Goal: Task Accomplishment & Management: Manage account settings

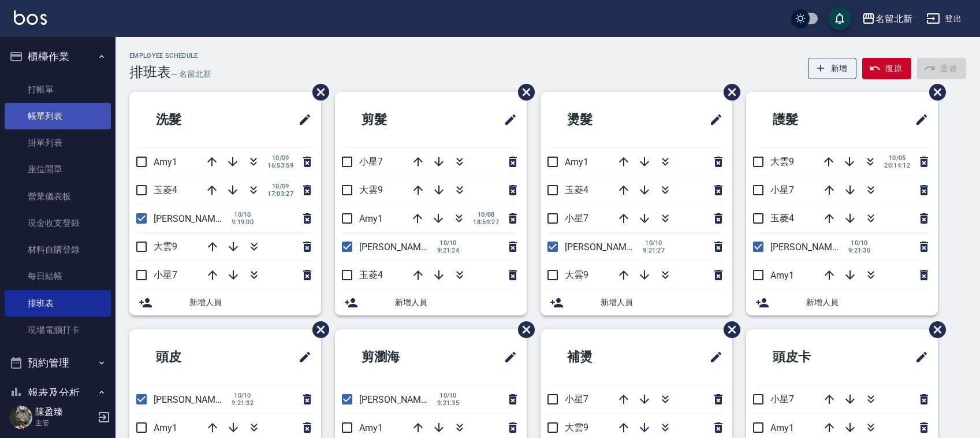
scroll to position [32, 0]
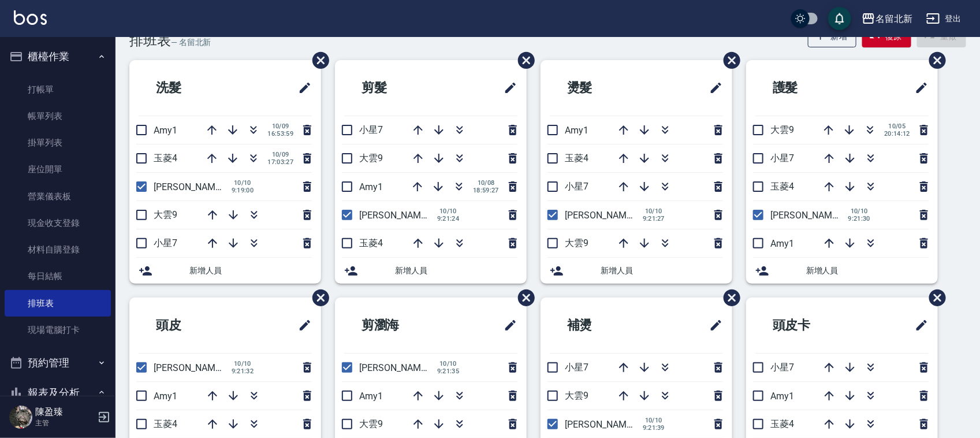
click at [148, 214] on input "checkbox" at bounding box center [141, 215] width 24 height 24
checkbox input "true"
click at [348, 156] on input "checkbox" at bounding box center [347, 158] width 24 height 24
checkbox input "true"
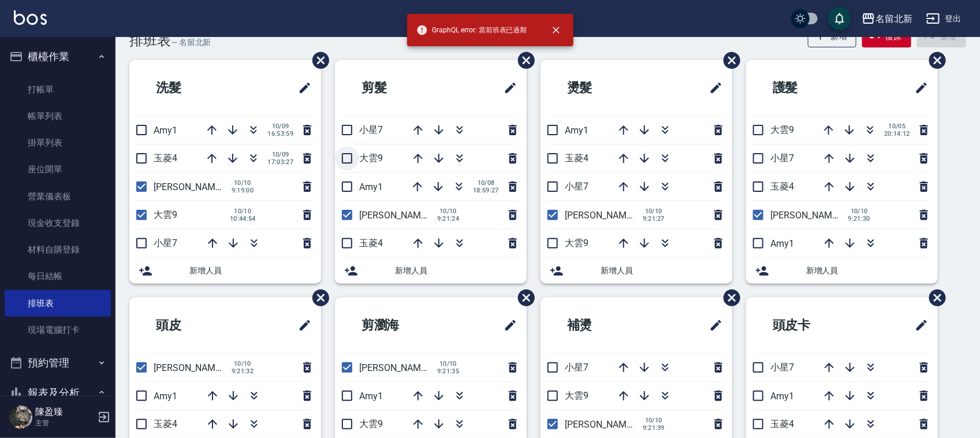
click at [351, 161] on input "checkbox" at bounding box center [347, 158] width 24 height 24
checkbox input "true"
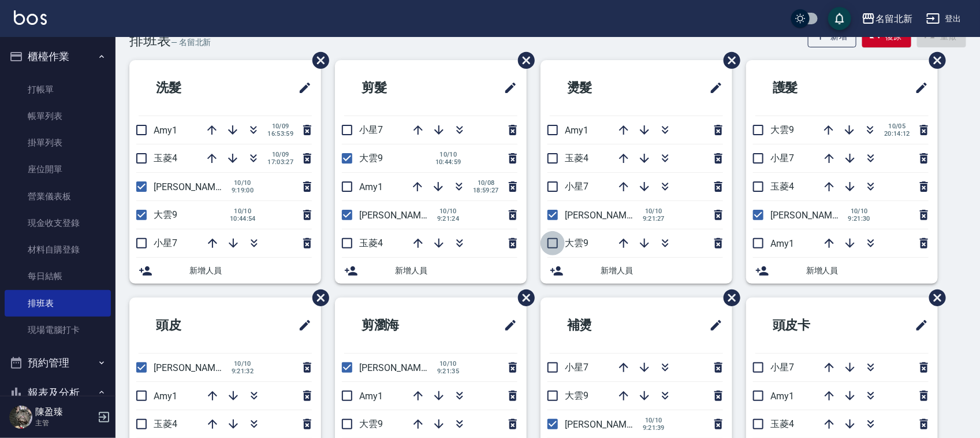
click at [549, 243] on input "checkbox" at bounding box center [553, 243] width 24 height 24
checkbox input "true"
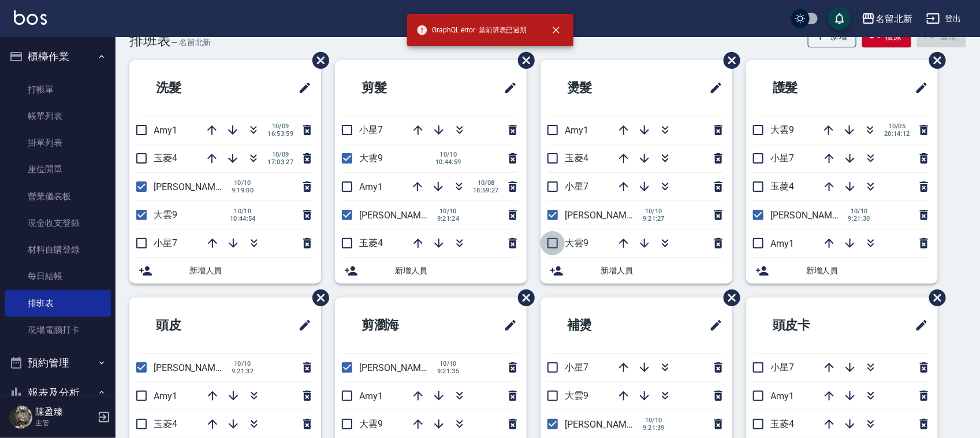
click at [553, 248] on input "checkbox" at bounding box center [553, 243] width 24 height 24
checkbox input "true"
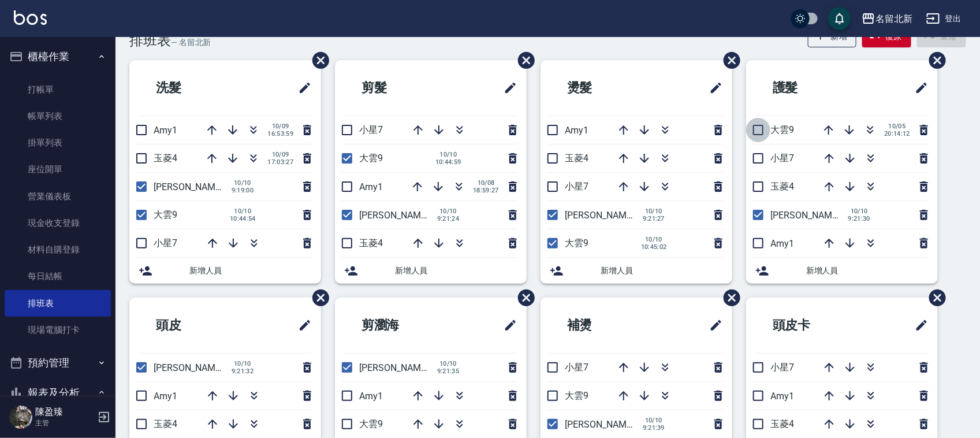
click at [761, 128] on input "checkbox" at bounding box center [758, 130] width 24 height 24
checkbox input "true"
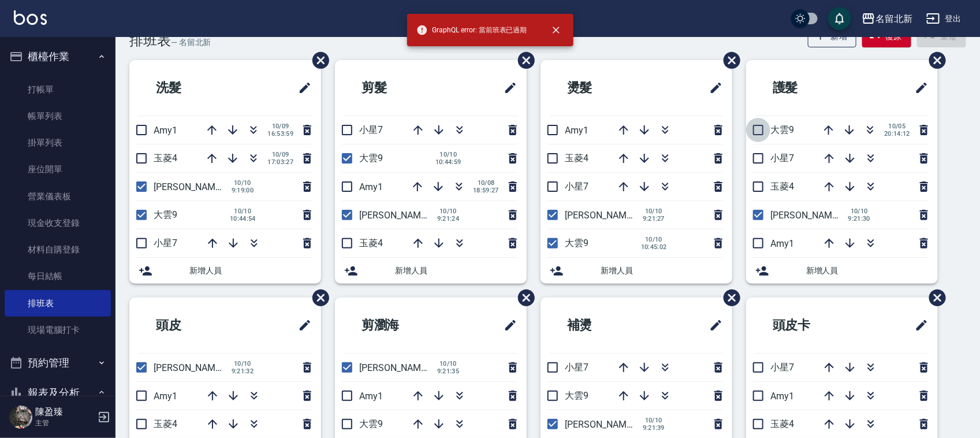
drag, startPoint x: 761, startPoint y: 127, endPoint x: 706, endPoint y: 181, distance: 76.8
click at [760, 129] on input "checkbox" at bounding box center [758, 130] width 24 height 24
checkbox input "true"
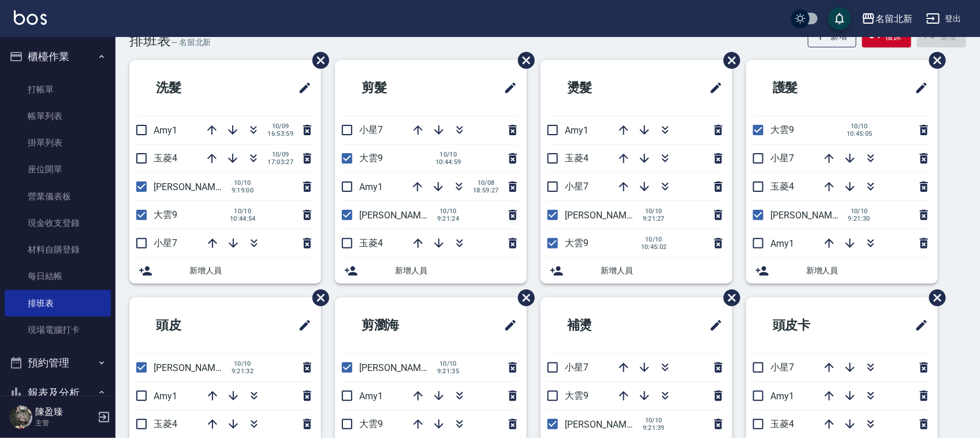
scroll to position [248, 0]
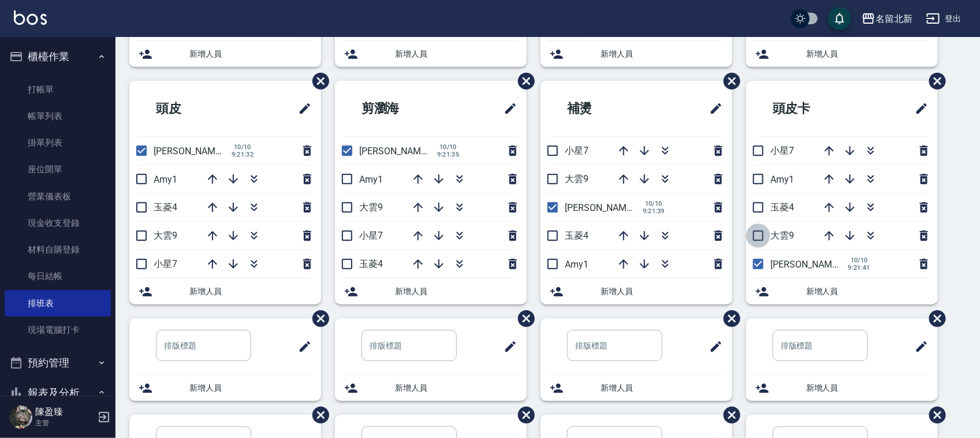
click at [758, 237] on input "checkbox" at bounding box center [758, 236] width 24 height 24
checkbox input "true"
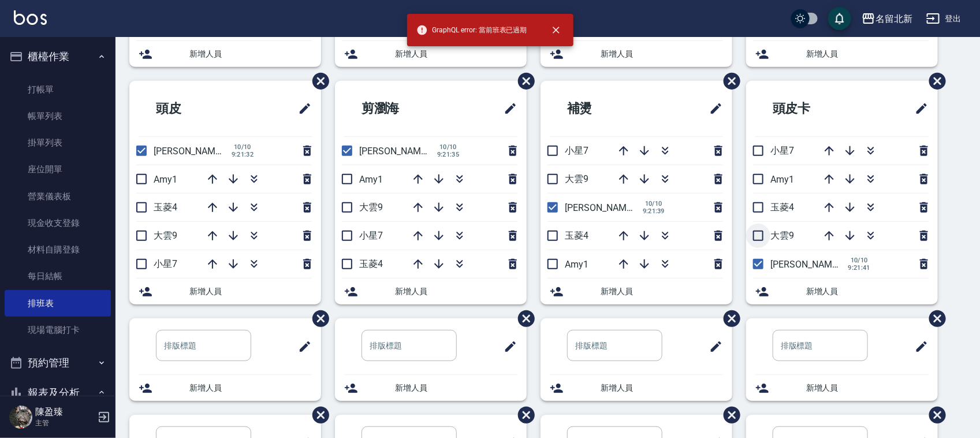
click at [760, 237] on input "checkbox" at bounding box center [758, 236] width 24 height 24
checkbox input "true"
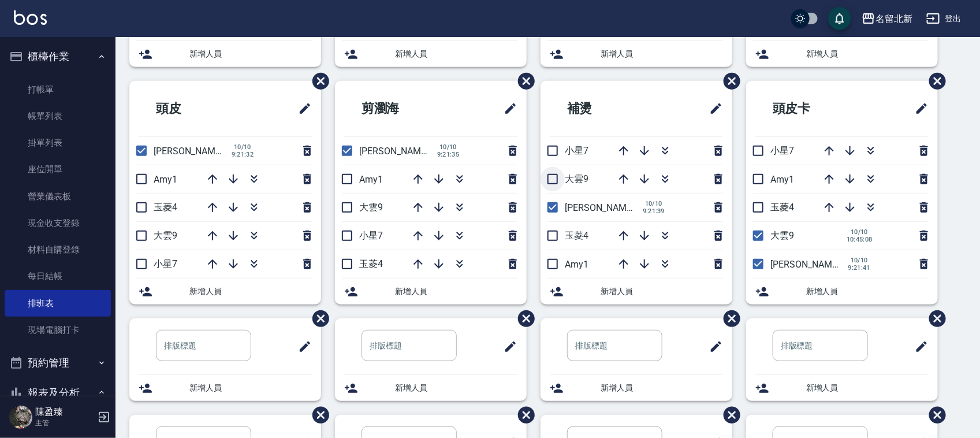
click at [555, 181] on input "checkbox" at bounding box center [553, 179] width 24 height 24
checkbox input "true"
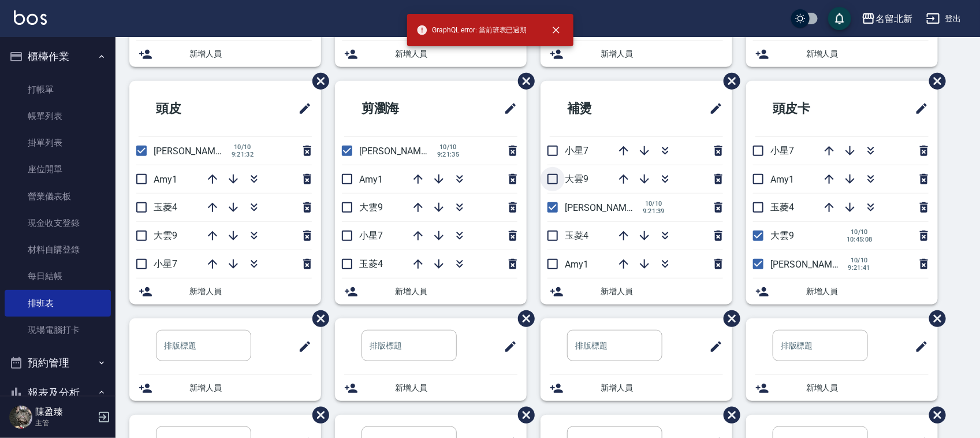
click at [556, 175] on input "checkbox" at bounding box center [553, 179] width 24 height 24
checkbox input "true"
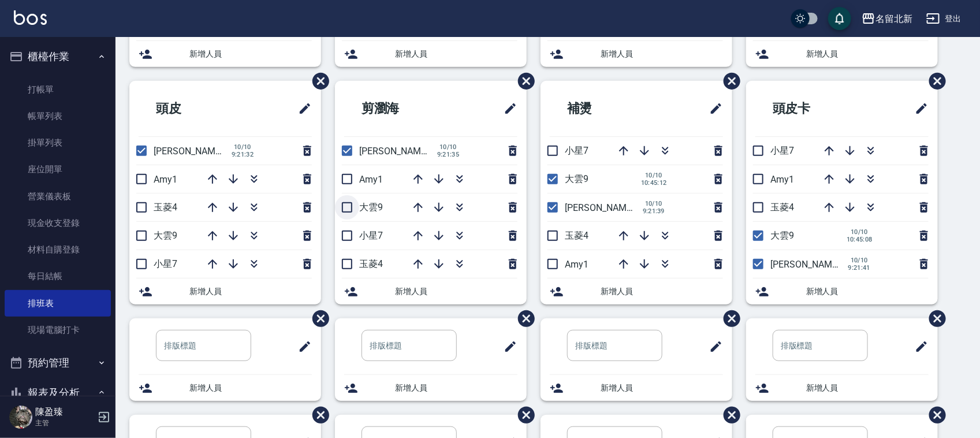
click at [352, 211] on input "checkbox" at bounding box center [347, 207] width 24 height 24
checkbox input "true"
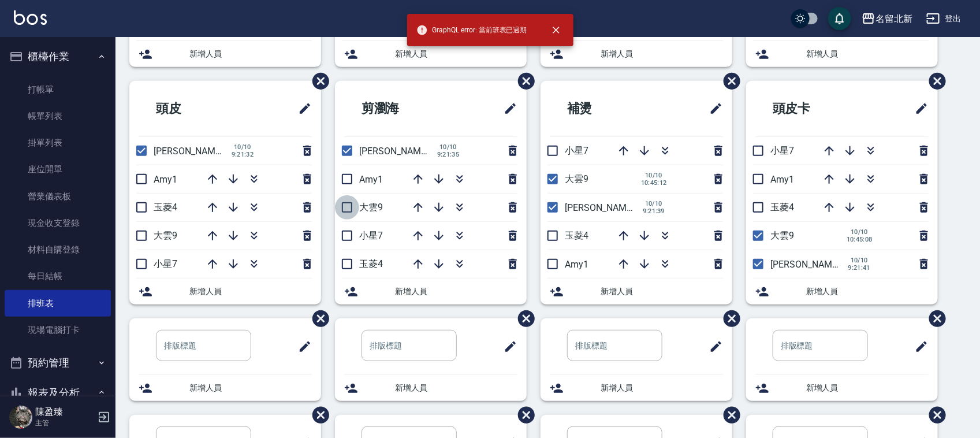
click at [351, 205] on input "checkbox" at bounding box center [347, 207] width 24 height 24
checkbox input "true"
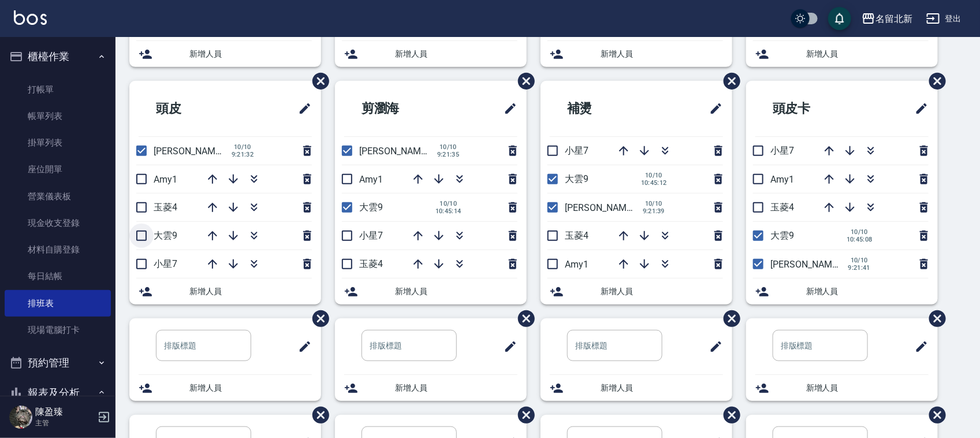
click at [142, 243] on input "checkbox" at bounding box center [141, 236] width 24 height 24
checkbox input "true"
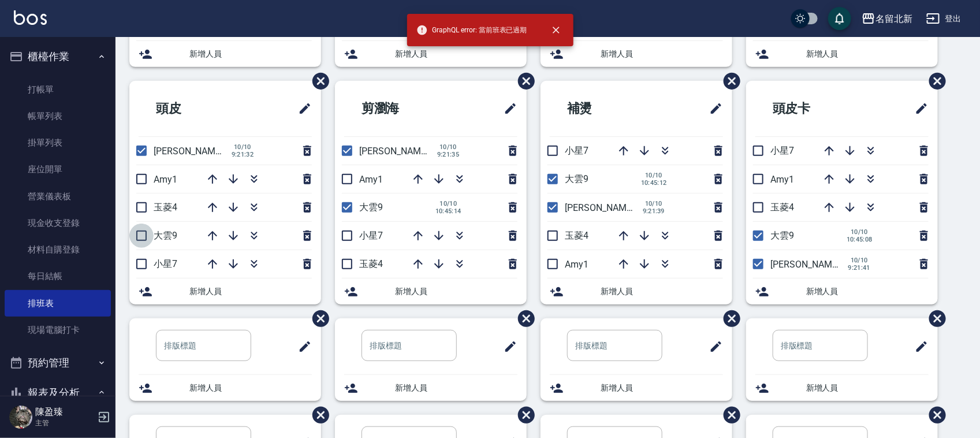
click at [142, 243] on input "checkbox" at bounding box center [141, 236] width 24 height 24
checkbox input "true"
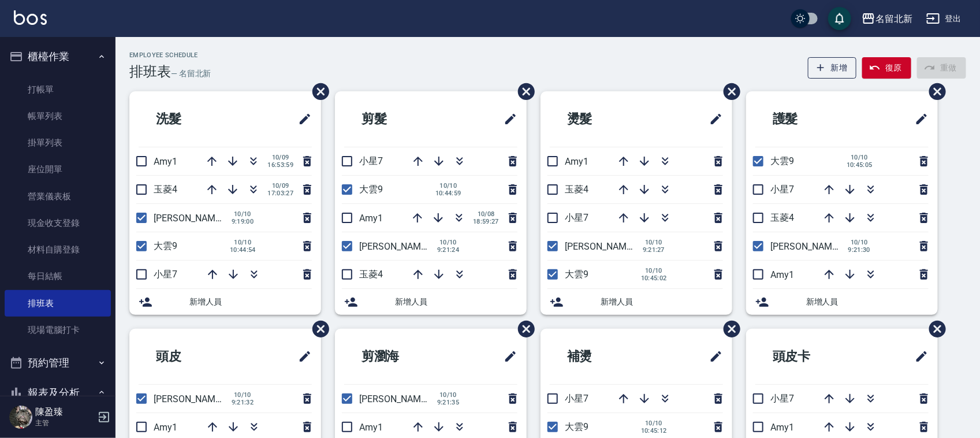
scroll to position [0, 0]
click at [59, 87] on link "打帳單" at bounding box center [58, 89] width 106 height 27
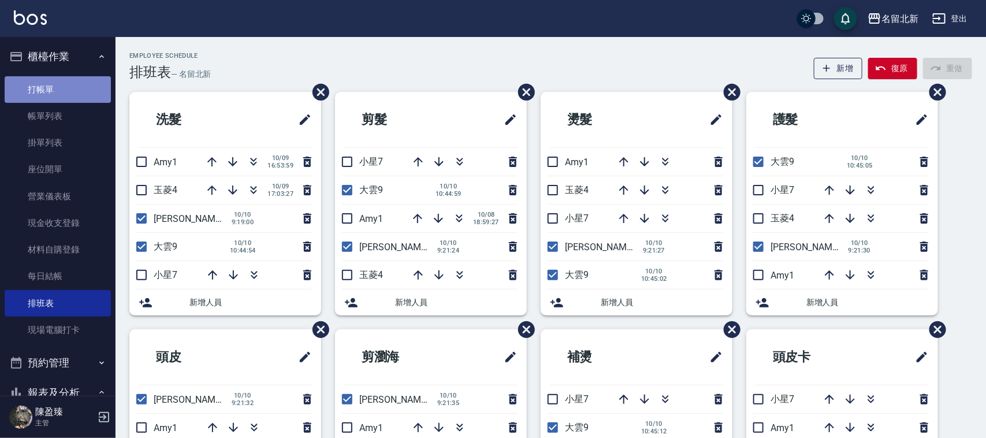
click at [59, 85] on link "打帳單" at bounding box center [58, 89] width 106 height 27
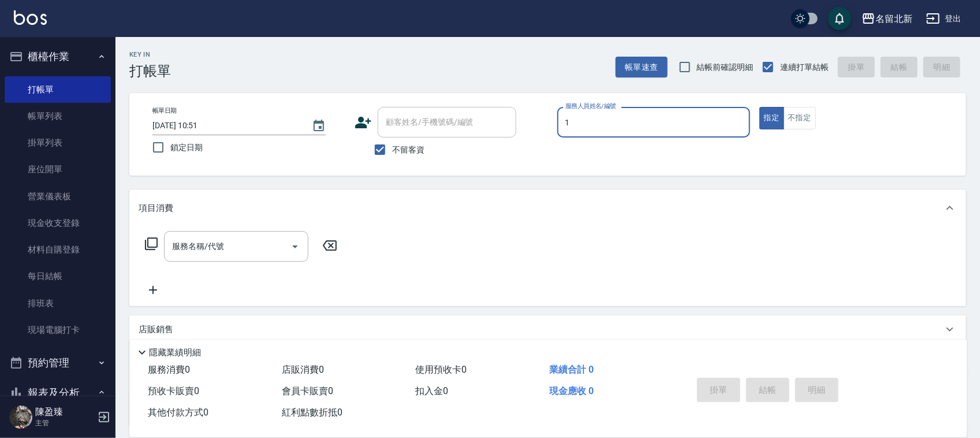
type input "Amy-1"
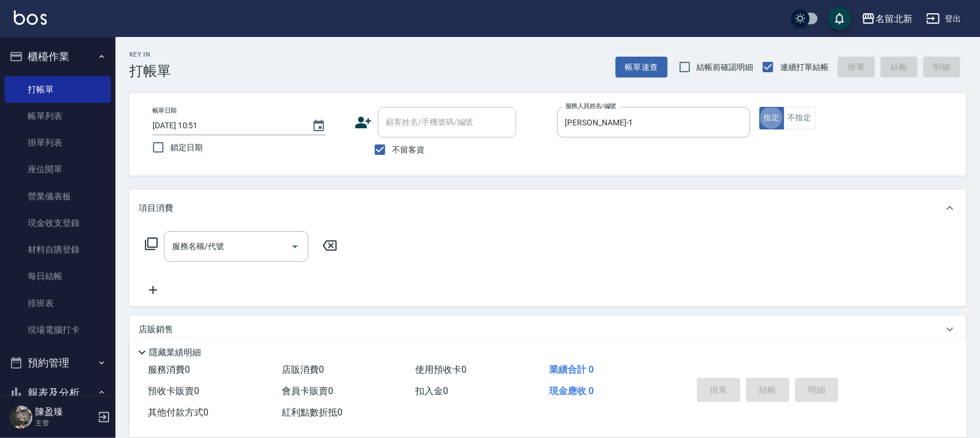
type button "true"
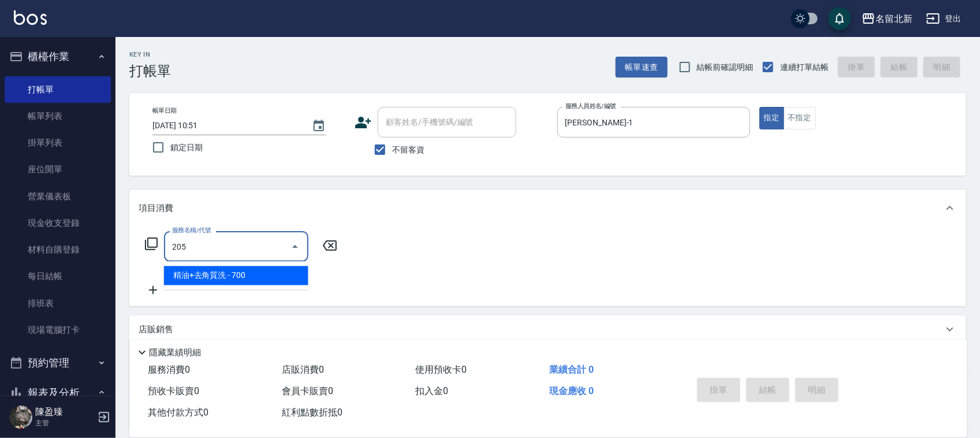
type input "精油+去角質洗(205)"
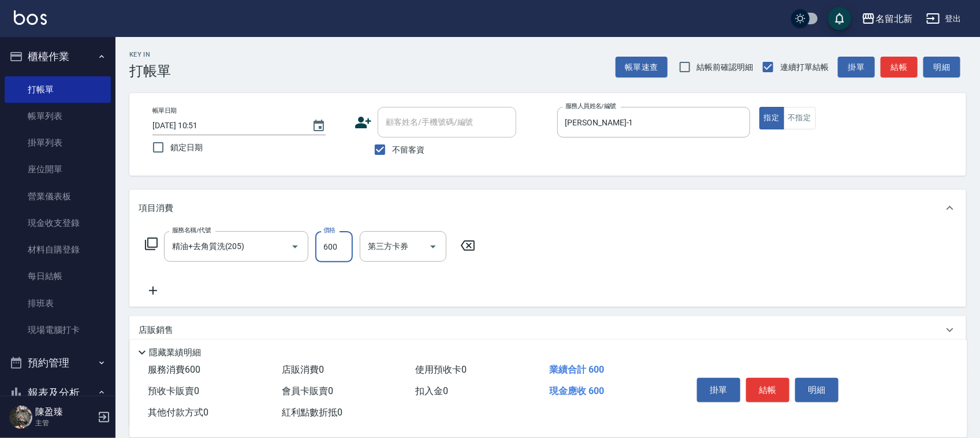
type input "600"
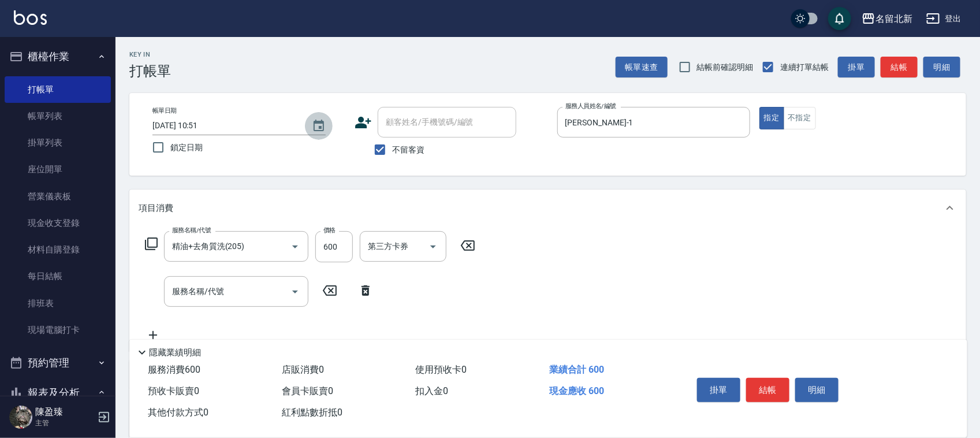
click at [314, 131] on icon "Choose date, selected date is 2025-10-10" at bounding box center [319, 126] width 14 height 14
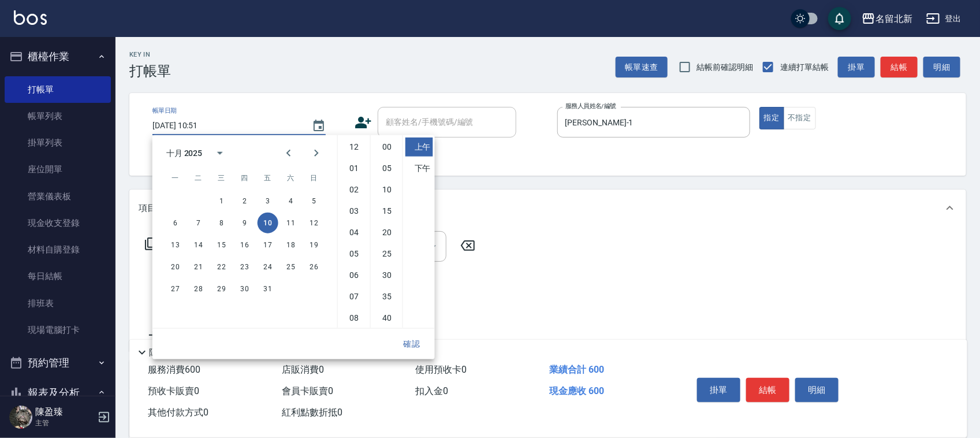
scroll to position [65, 0]
click at [244, 224] on button "9" at bounding box center [245, 223] width 21 height 21
type input "2025/10/09 10:51"
click at [399, 354] on button "確認" at bounding box center [411, 343] width 37 height 21
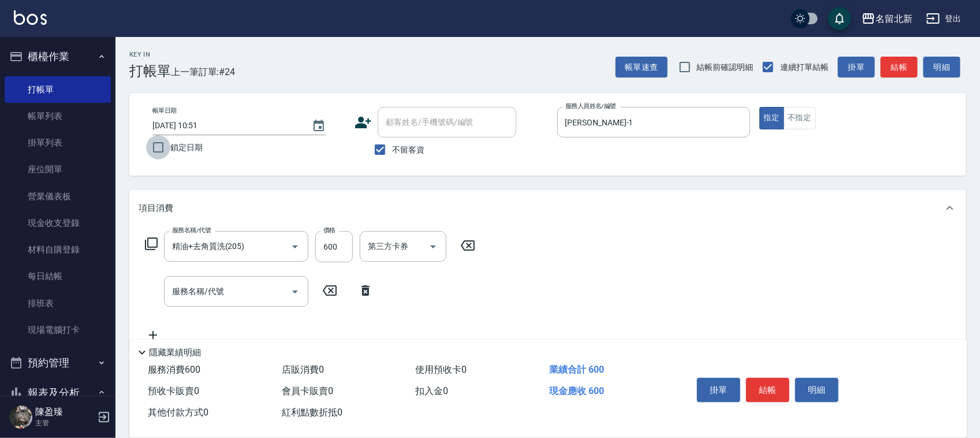
click at [159, 155] on input "鎖定日期" at bounding box center [158, 147] width 24 height 24
checkbox input "true"
click at [252, 286] on input "服務名稱/代號" at bounding box center [227, 291] width 117 height 20
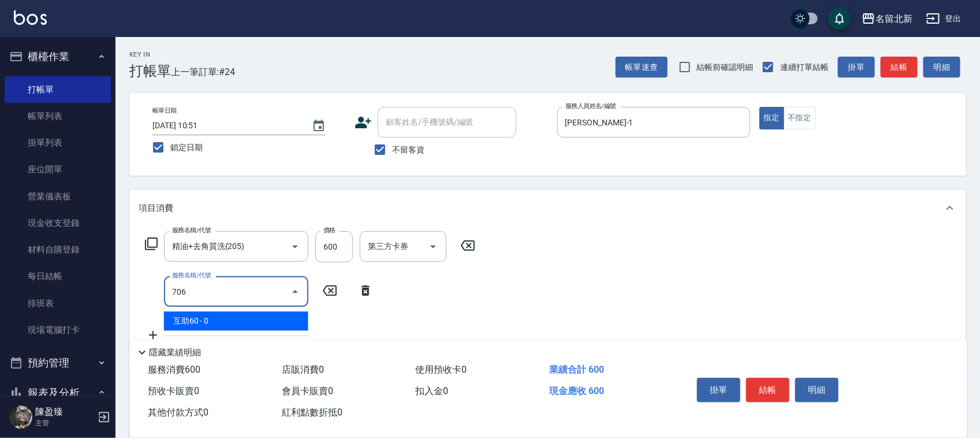
type input "互助60(706)"
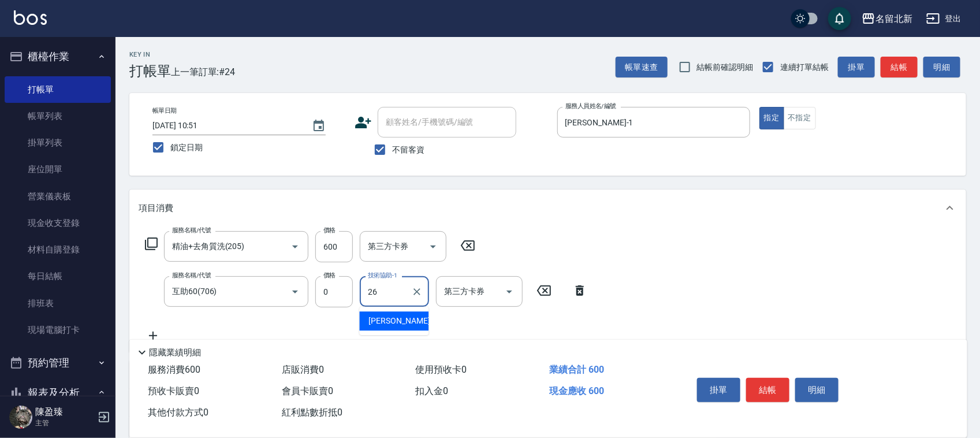
type input "瑄瑄-26"
click at [760, 390] on button "結帳" at bounding box center [767, 390] width 43 height 24
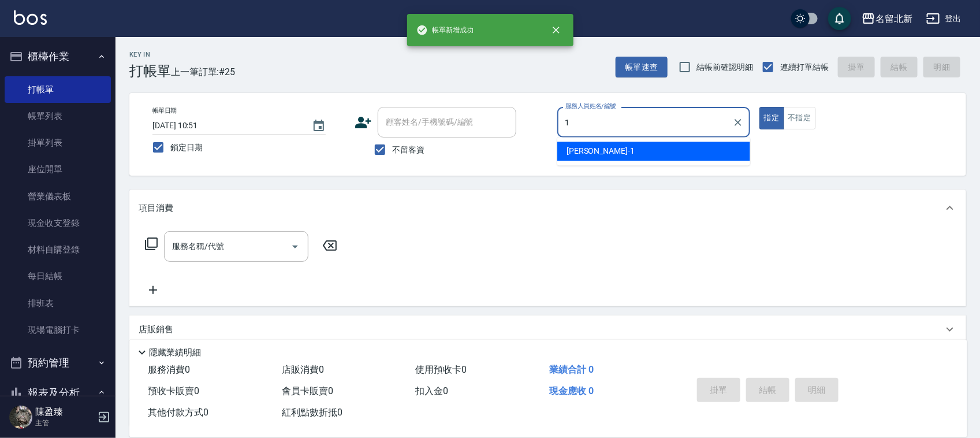
type input "Amy-1"
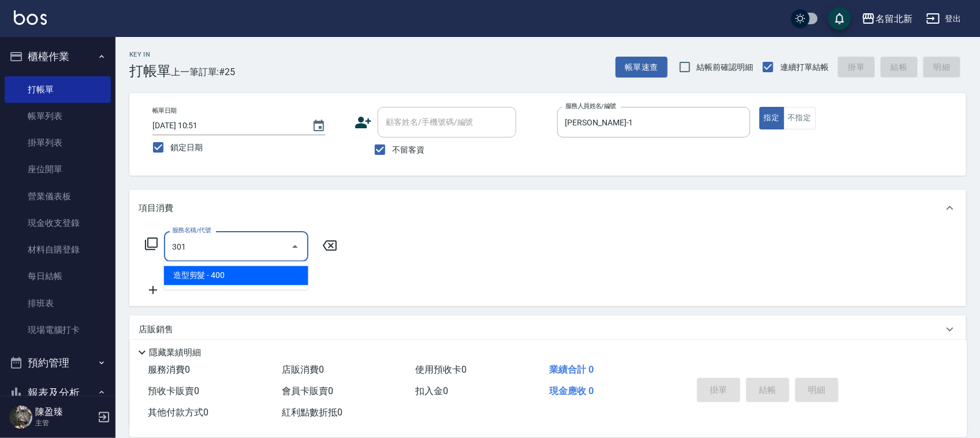
type input "造型剪髮(301)"
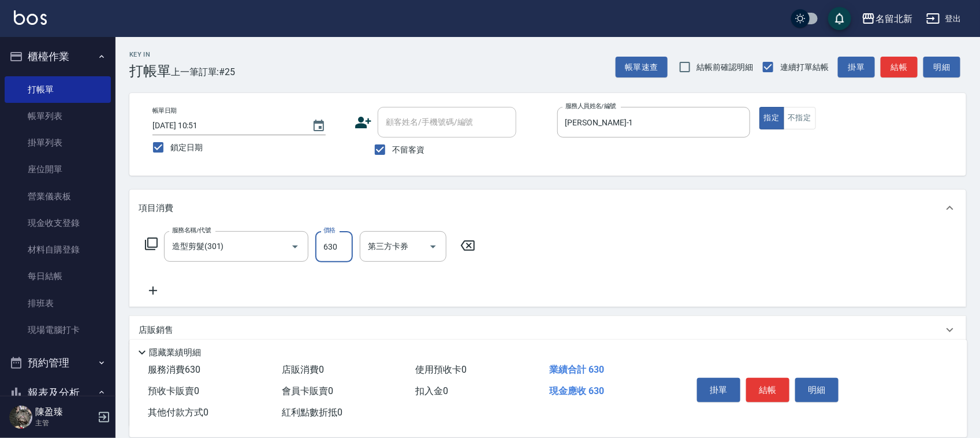
type input "630"
click at [760, 390] on button "結帳" at bounding box center [767, 390] width 43 height 24
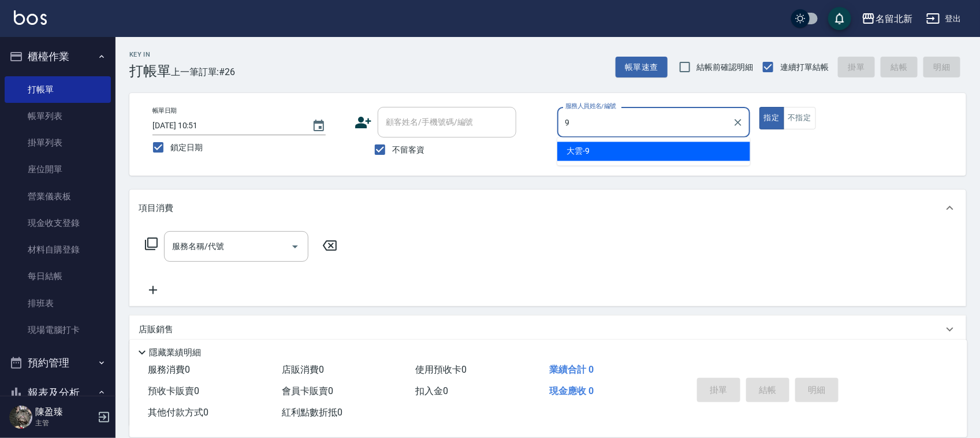
type input "大雲-9"
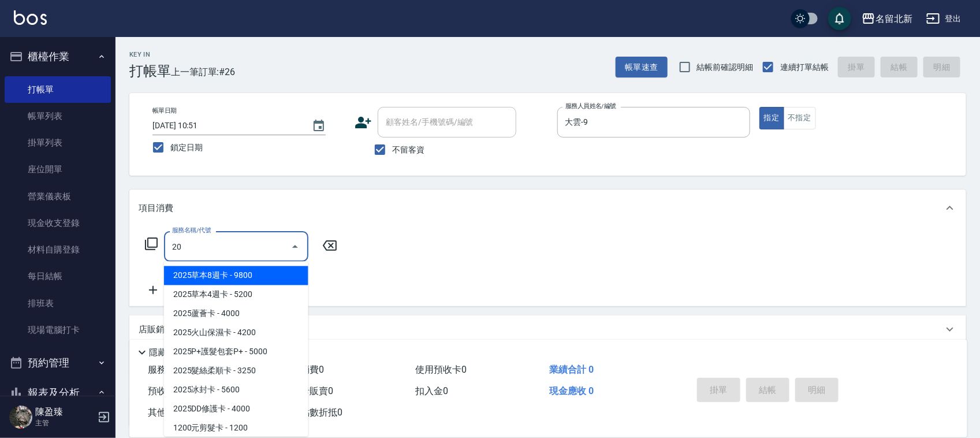
type input "2"
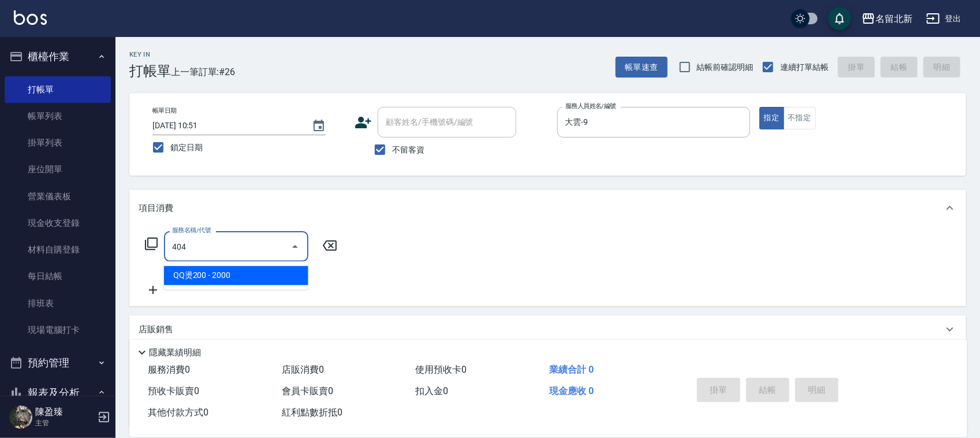
type input "QQ燙200(404)"
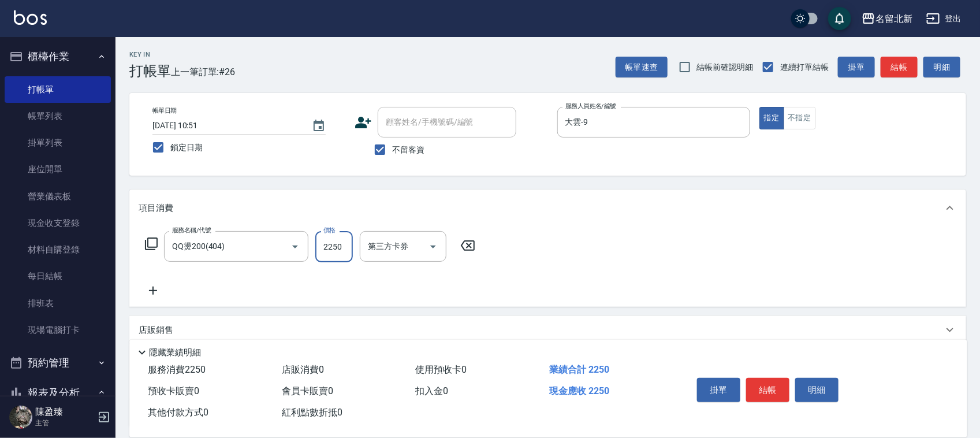
type input "2250"
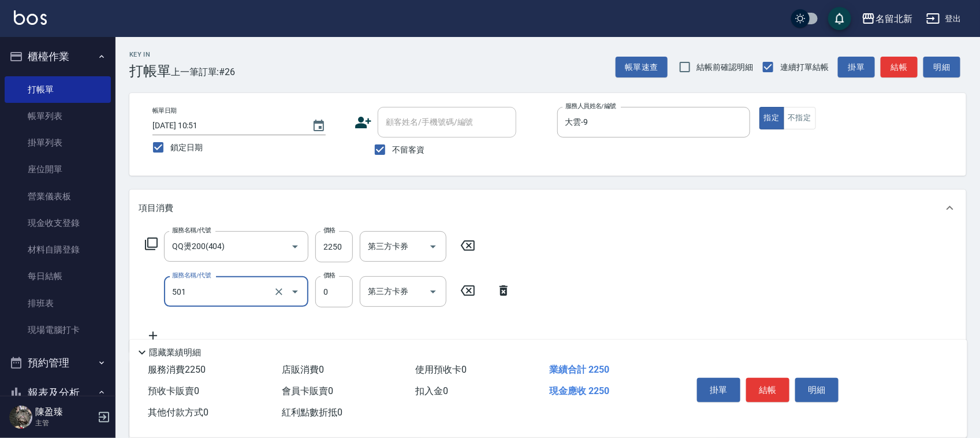
type input "染髮(501)"
type input "1800"
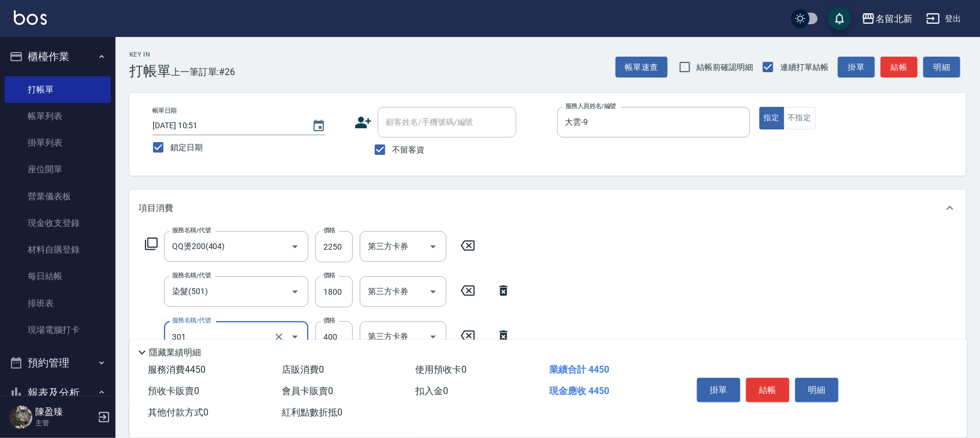
type input "造型剪髮(301)"
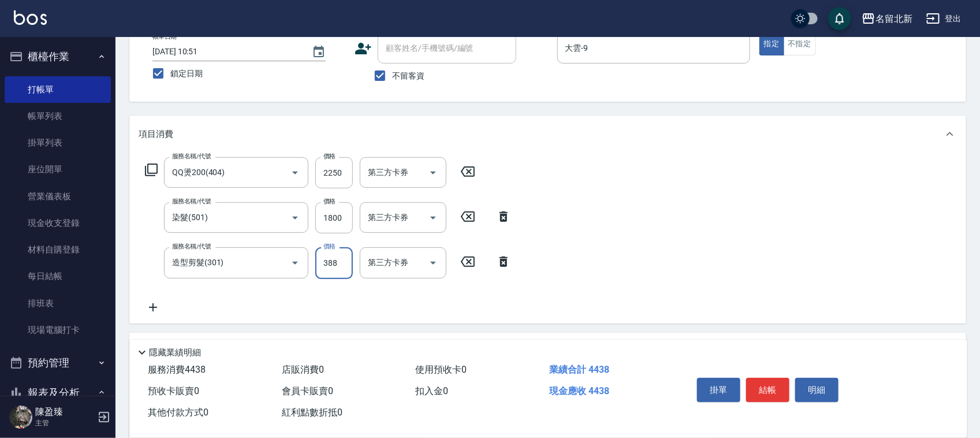
scroll to position [144, 0]
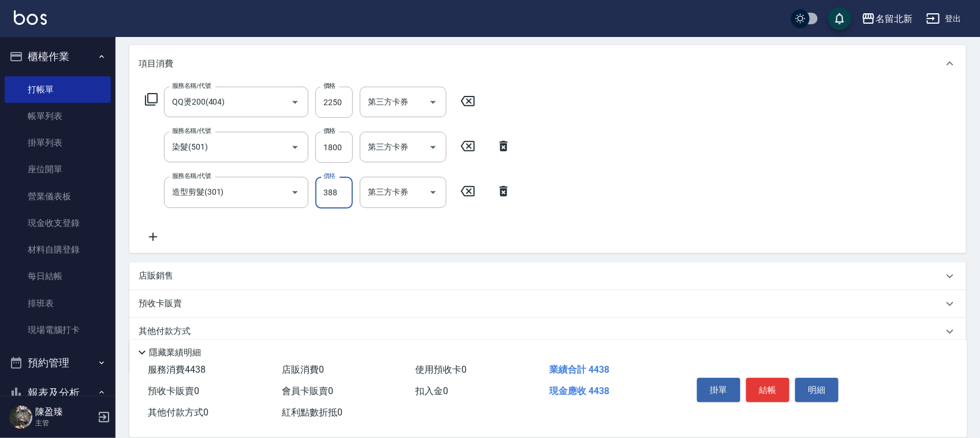
type input "388"
click at [175, 325] on p "其他付款方式" at bounding box center [168, 331] width 58 height 13
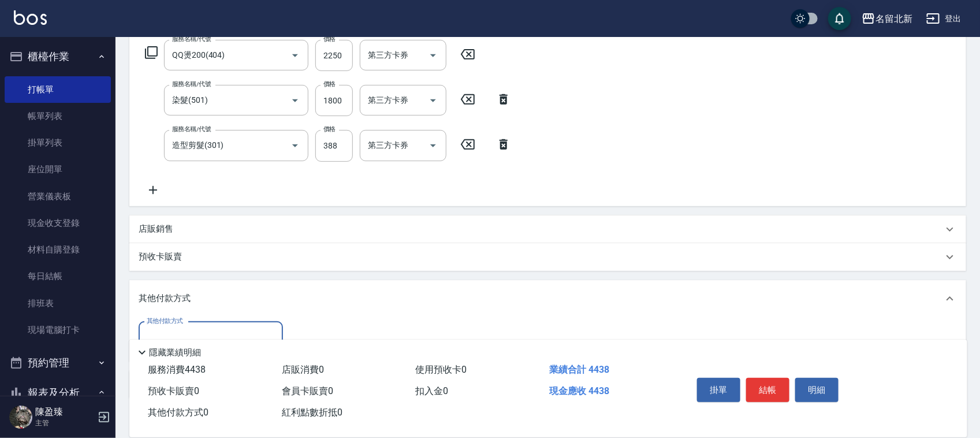
scroll to position [217, 0]
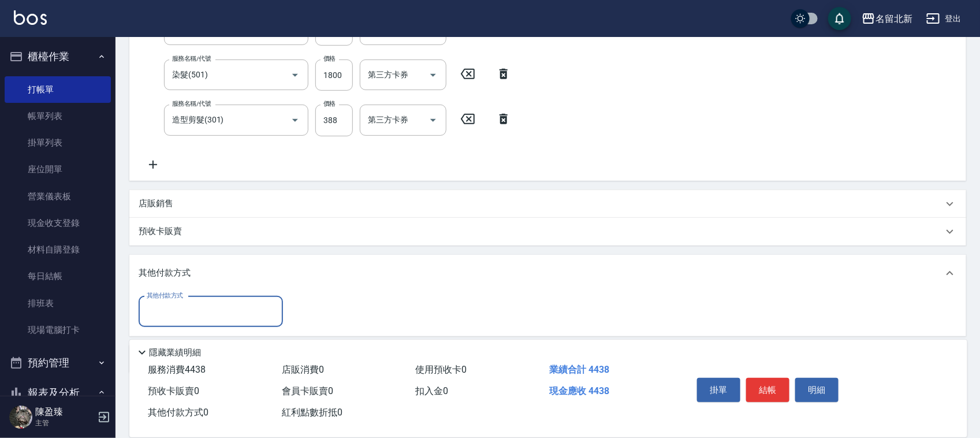
drag, startPoint x: 185, startPoint y: 298, endPoint x: 188, endPoint y: 323, distance: 25.7
click at [185, 299] on div "其他付款方式" at bounding box center [211, 311] width 144 height 31
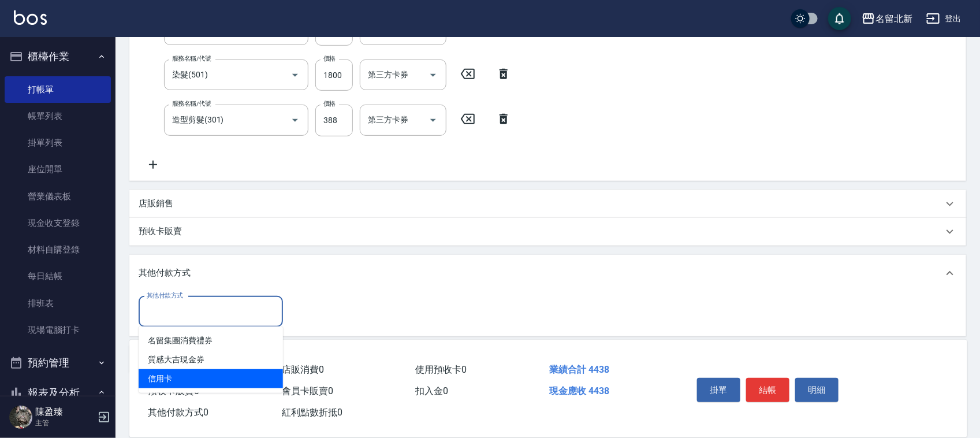
click at [175, 373] on span "信用卡" at bounding box center [211, 378] width 144 height 19
type input "信用卡"
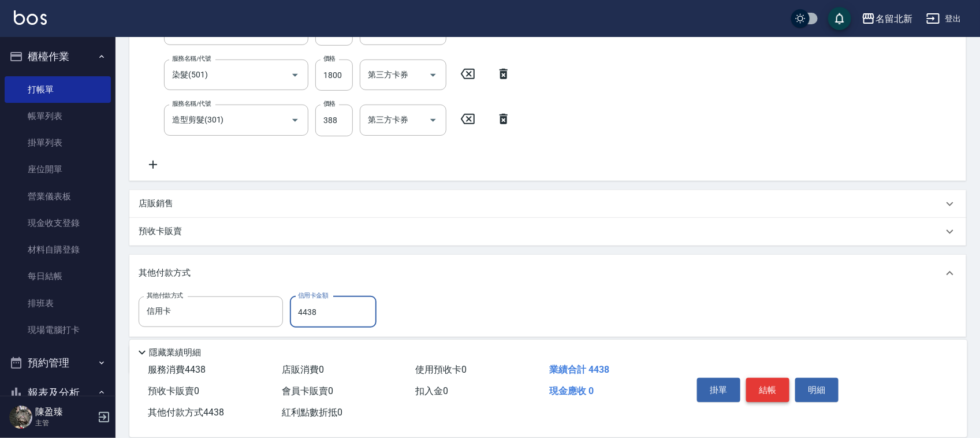
type input "4438"
click at [776, 387] on button "結帳" at bounding box center [767, 390] width 43 height 24
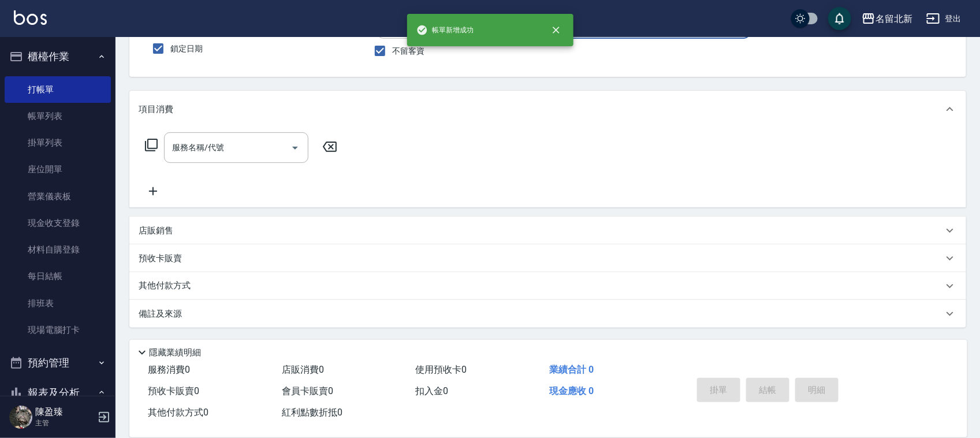
scroll to position [0, 0]
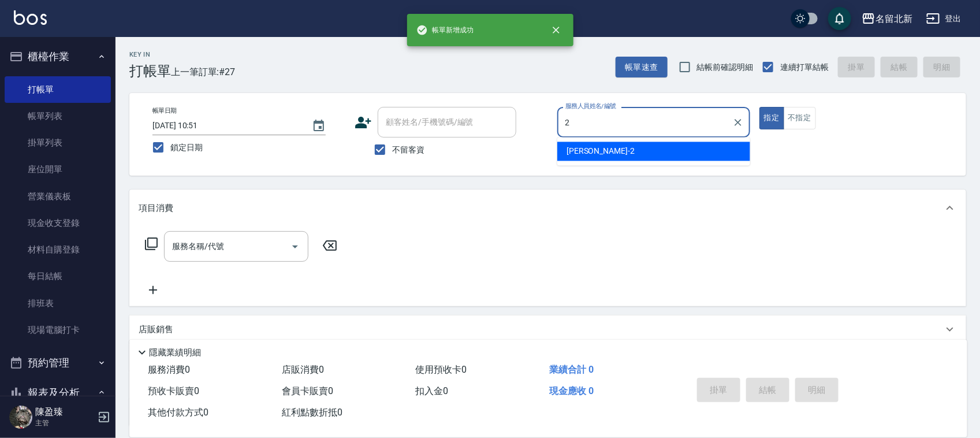
type input "詩芳-2"
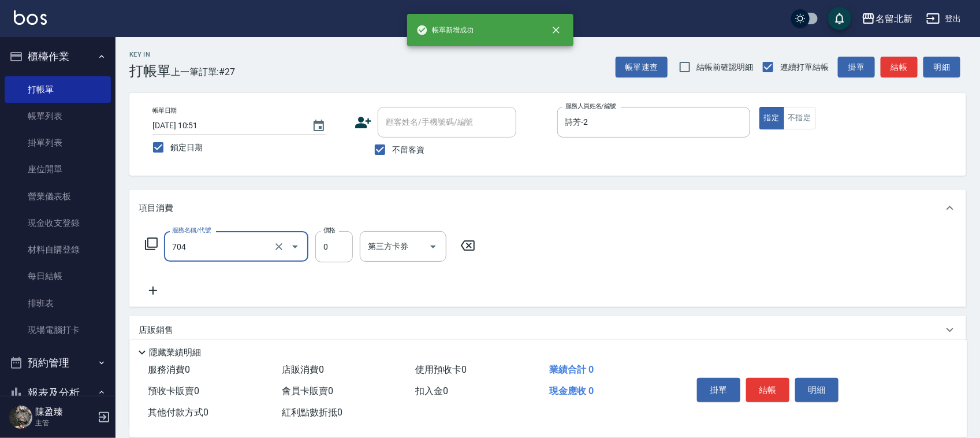
type input "精油洗.互助40(704)"
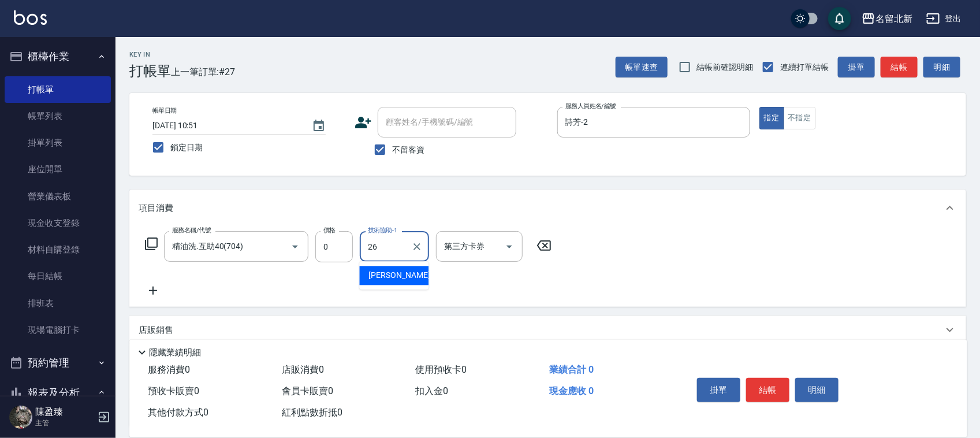
type input "瑄瑄-26"
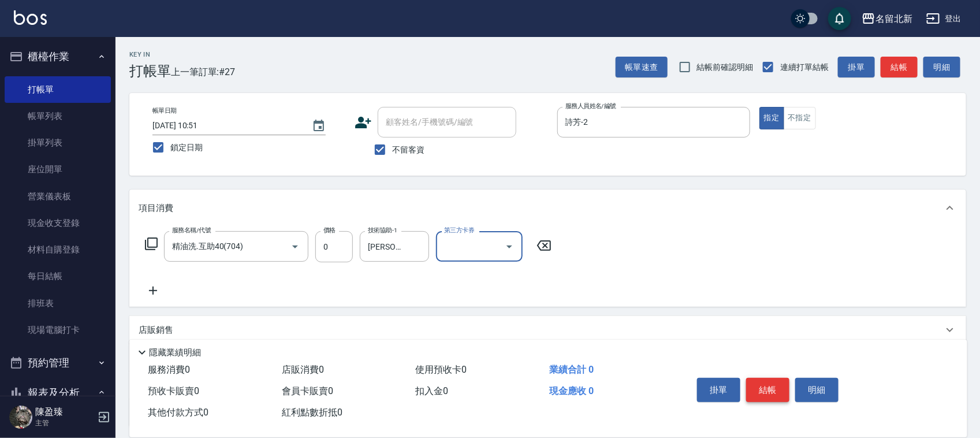
click at [775, 388] on button "結帳" at bounding box center [767, 390] width 43 height 24
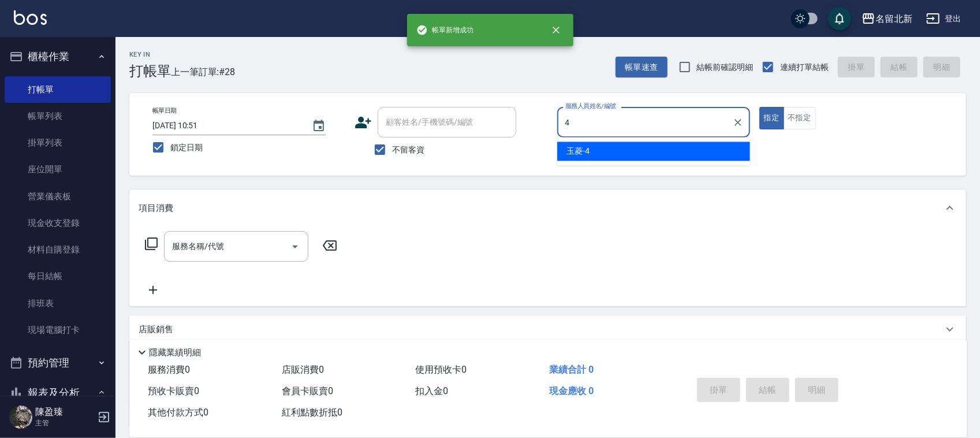
type input "玉菱-4"
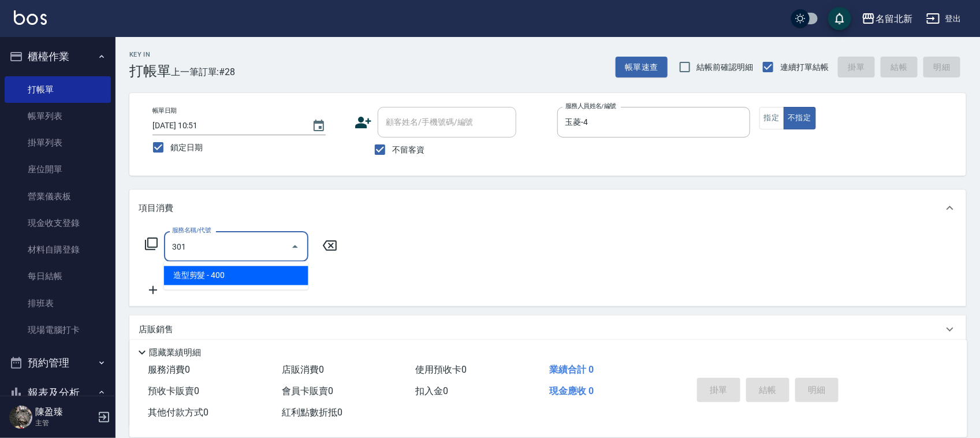
type input "造型剪髮(301)"
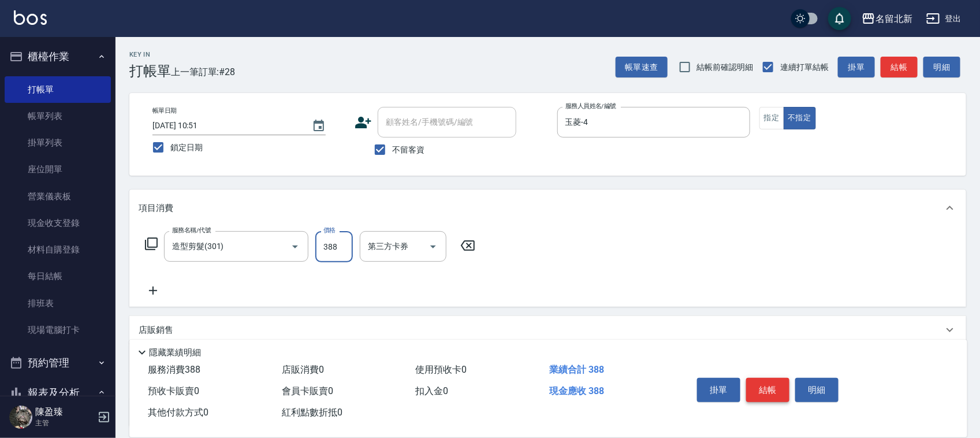
type input "388"
click at [778, 388] on button "結帳" at bounding box center [767, 390] width 43 height 24
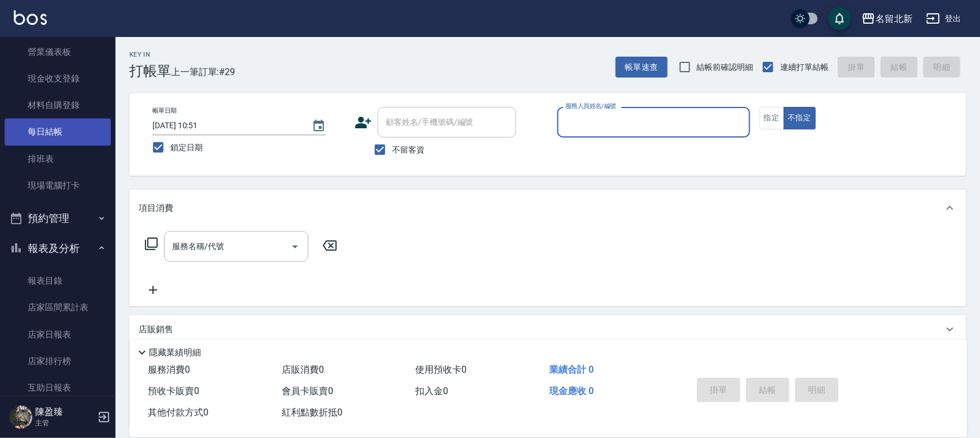
scroll to position [72, 0]
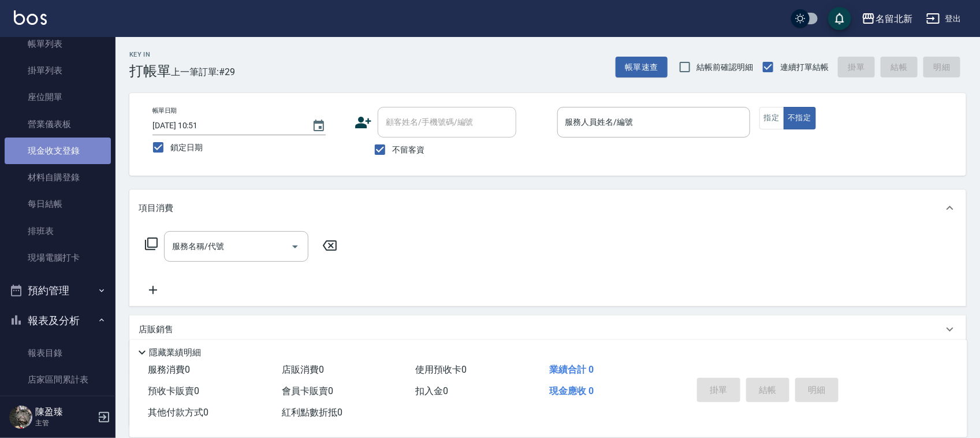
click at [69, 145] on link "現金收支登錄" at bounding box center [58, 150] width 106 height 27
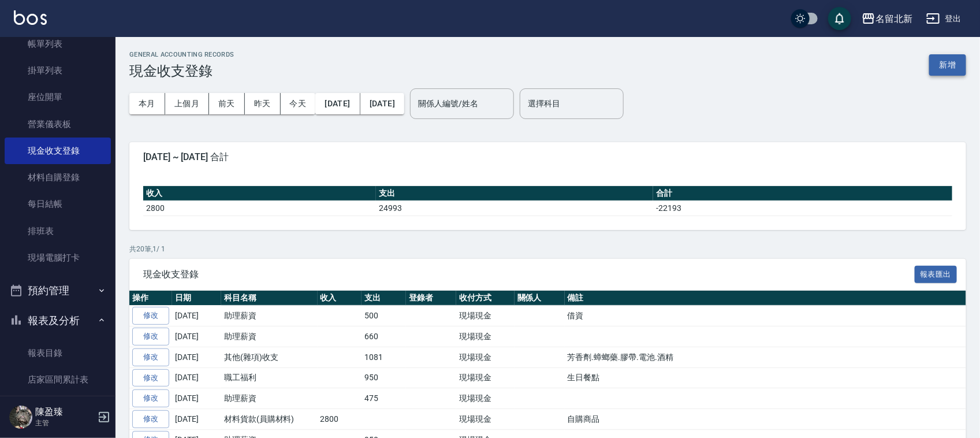
click at [951, 74] on button "新增" at bounding box center [947, 64] width 37 height 21
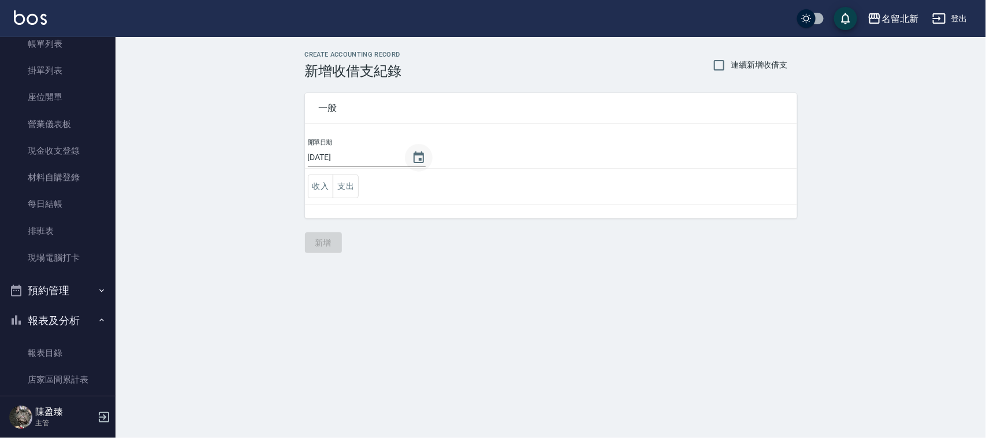
click at [416, 157] on icon "Choose date, selected date is 2025-10-10" at bounding box center [419, 158] width 14 height 14
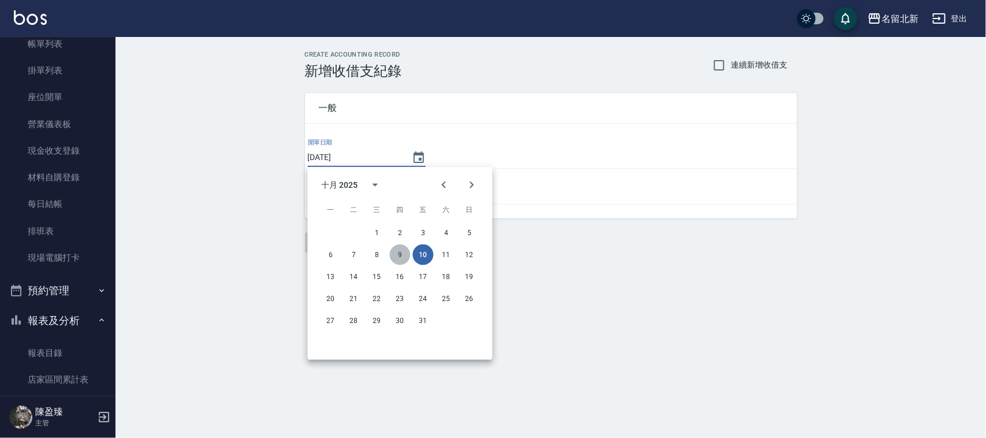
click at [403, 252] on button "9" at bounding box center [400, 254] width 21 height 21
type input "[DATE]"
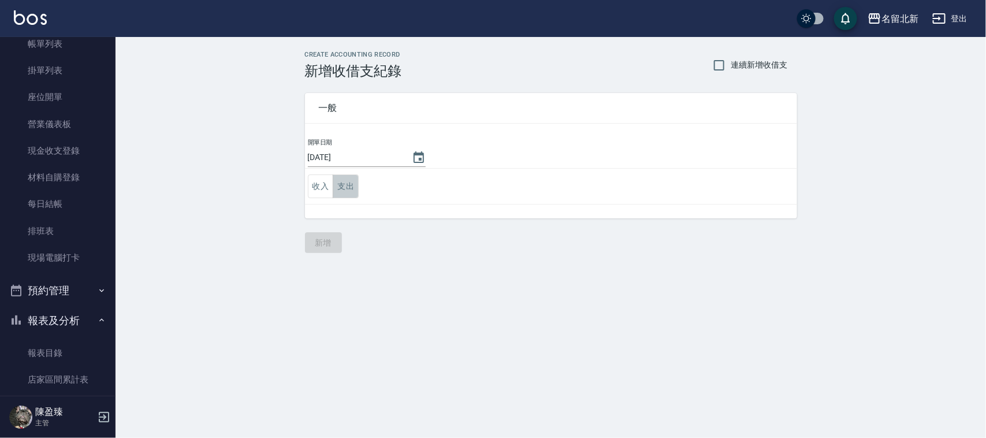
click at [341, 183] on button "支出" at bounding box center [346, 186] width 26 height 24
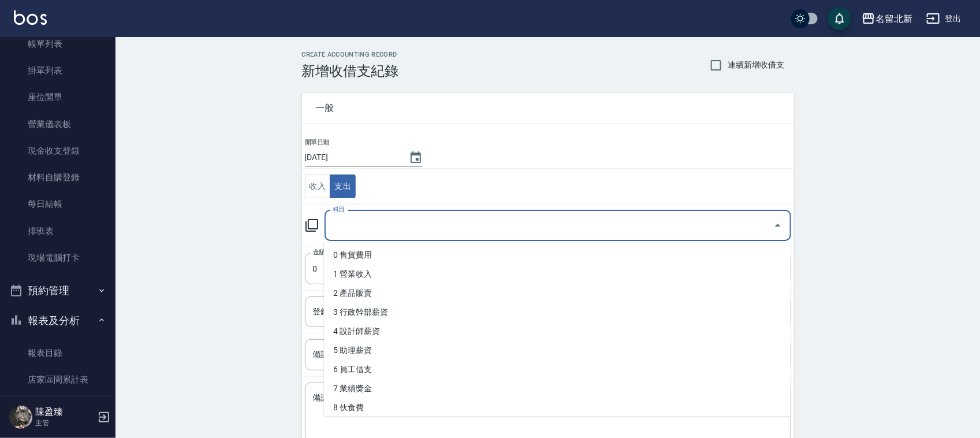
click at [362, 218] on input "科目" at bounding box center [549, 225] width 439 height 20
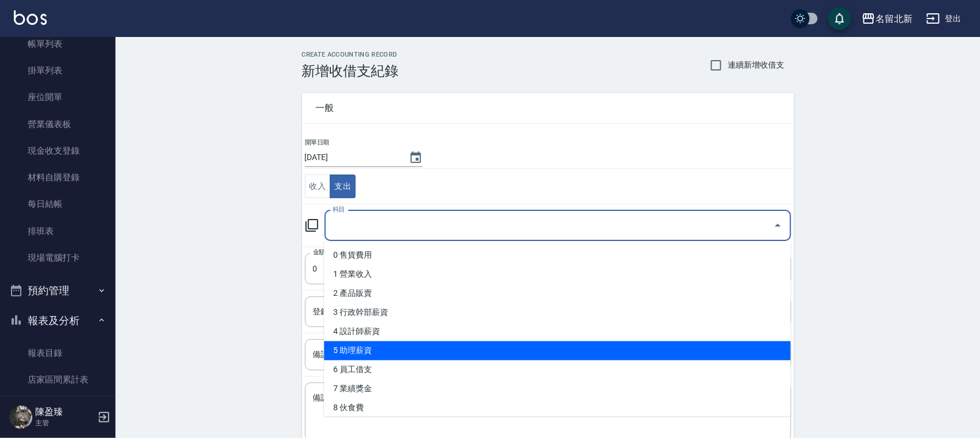
click at [401, 347] on li "5 助理薪資" at bounding box center [557, 350] width 467 height 19
type input "5 助理薪資"
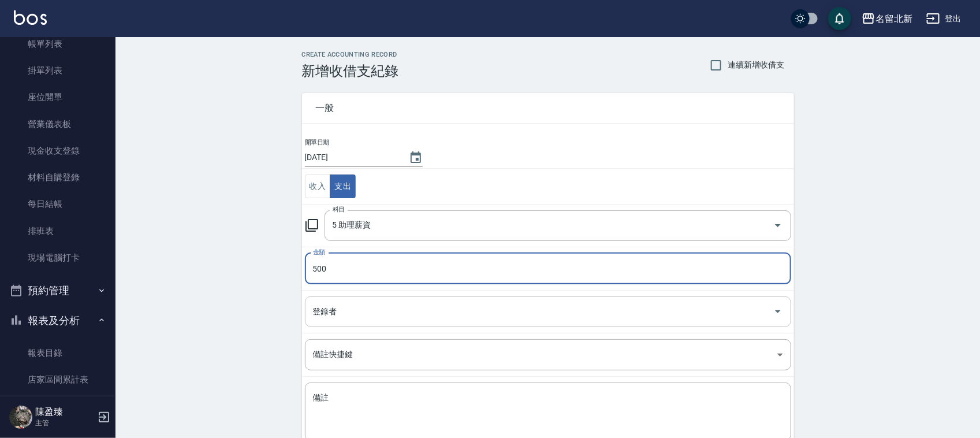
click at [425, 325] on div "登錄者" at bounding box center [548, 311] width 486 height 31
type input "500"
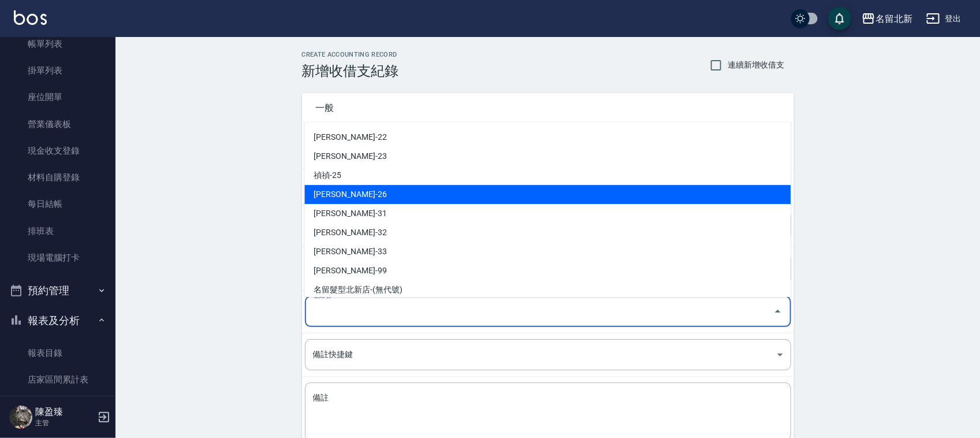
scroll to position [215, 0]
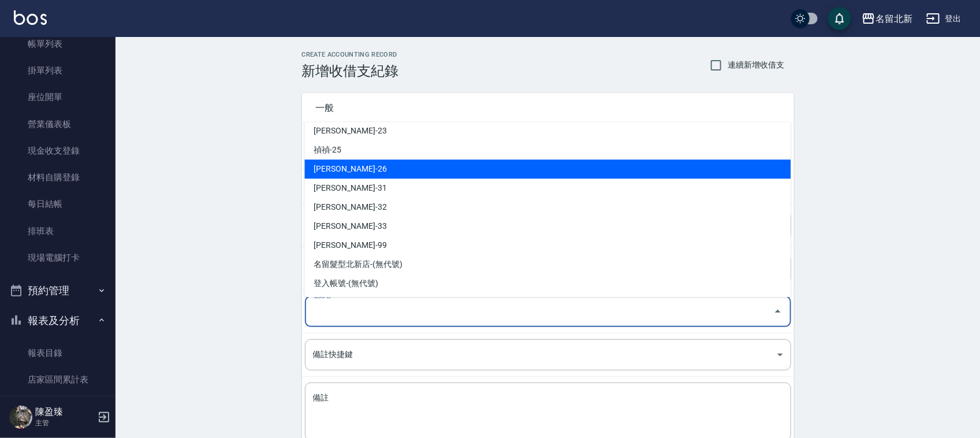
click at [333, 162] on li "麻佩琪-26" at bounding box center [548, 168] width 486 height 19
type input "麻佩琪-26"
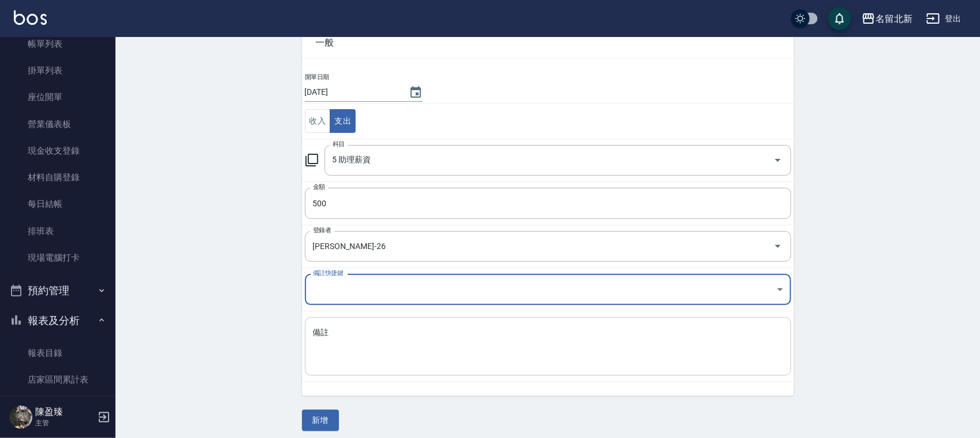
scroll to position [73, 0]
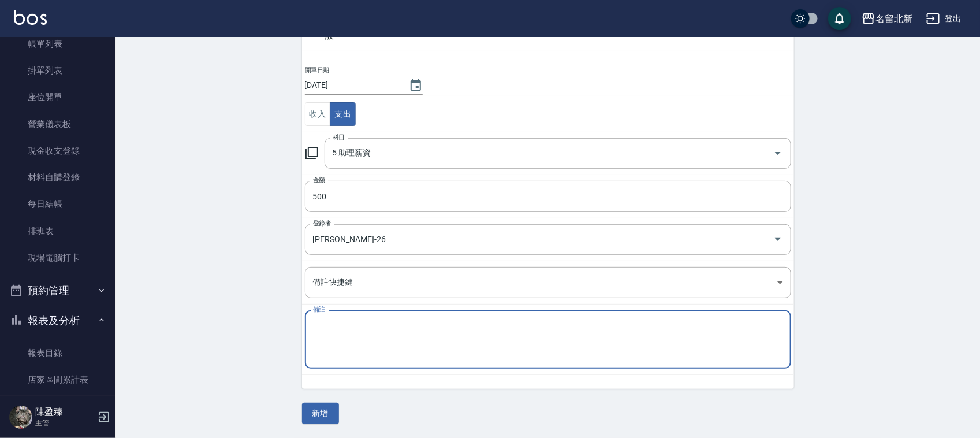
click at [344, 328] on textarea "備註" at bounding box center [548, 339] width 470 height 39
type textarea "瑄瑄借支 500"
click at [332, 413] on button "新增" at bounding box center [320, 413] width 37 height 21
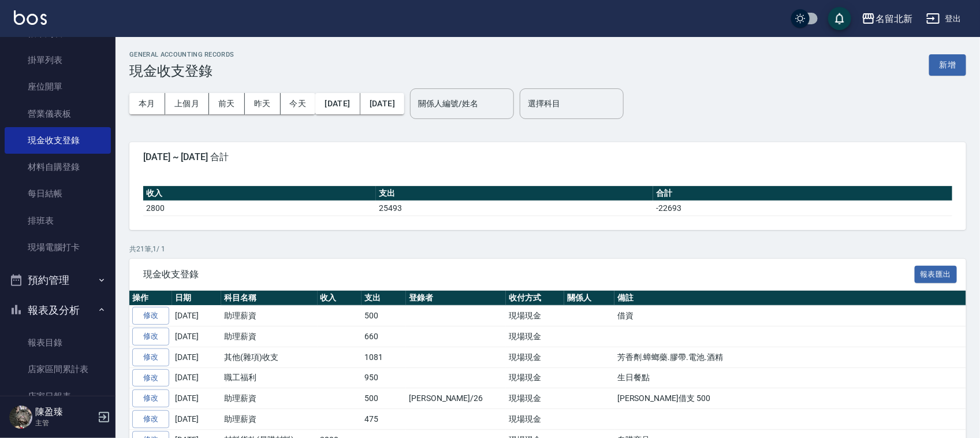
scroll to position [217, 0]
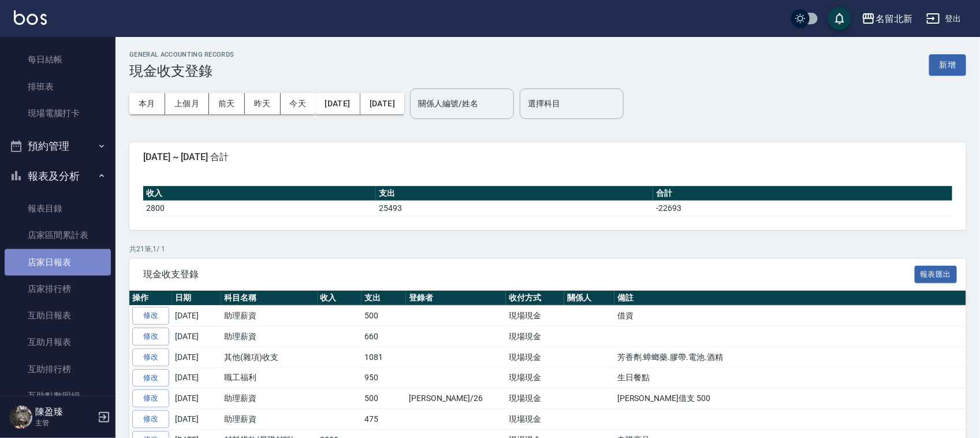
click at [64, 270] on link "店家日報表" at bounding box center [58, 262] width 106 height 27
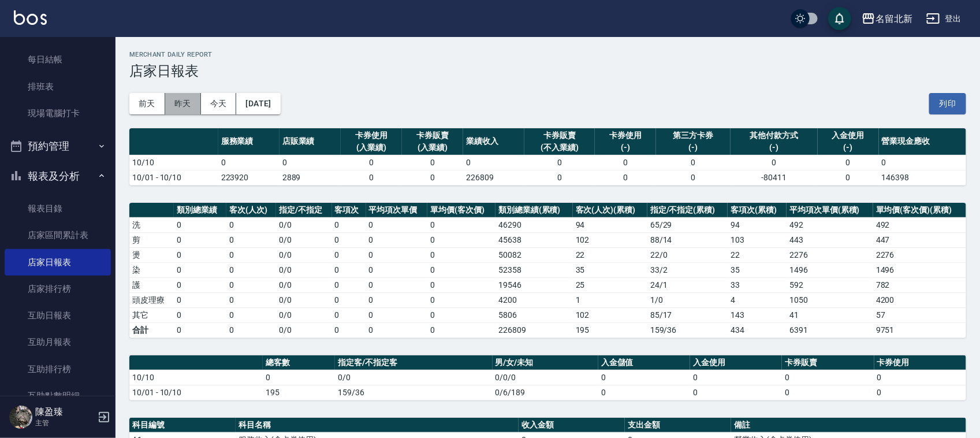
click at [183, 108] on button "昨天" at bounding box center [183, 103] width 36 height 21
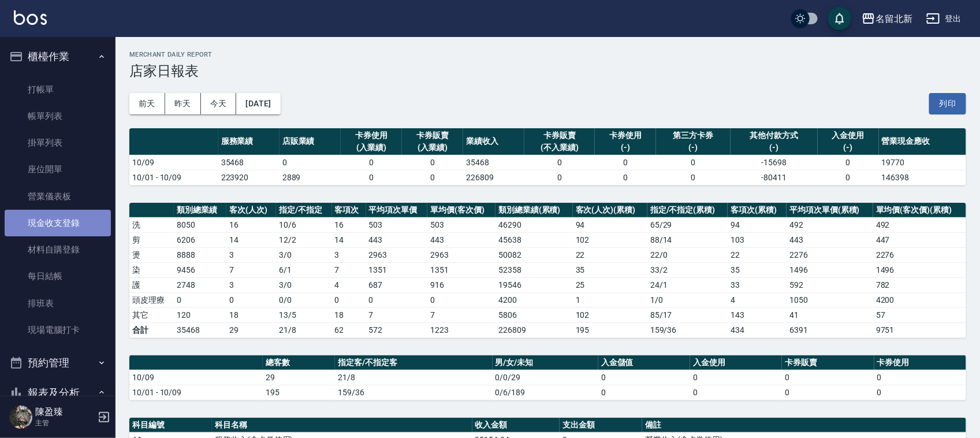
click at [59, 224] on link "現金收支登錄" at bounding box center [58, 223] width 106 height 27
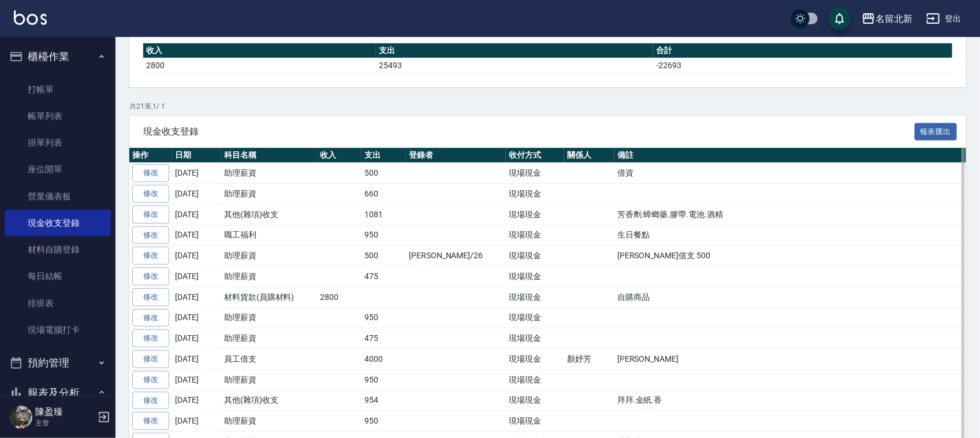
scroll to position [144, 0]
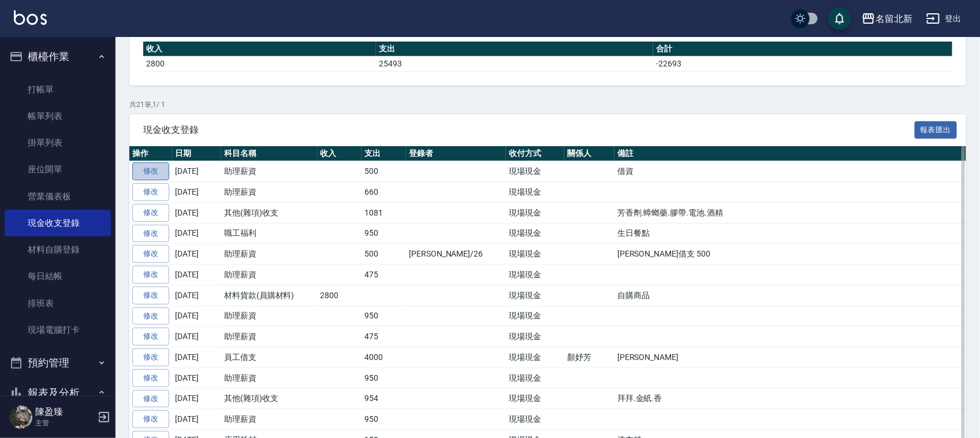
click at [157, 178] on link "修改" at bounding box center [150, 171] width 37 height 18
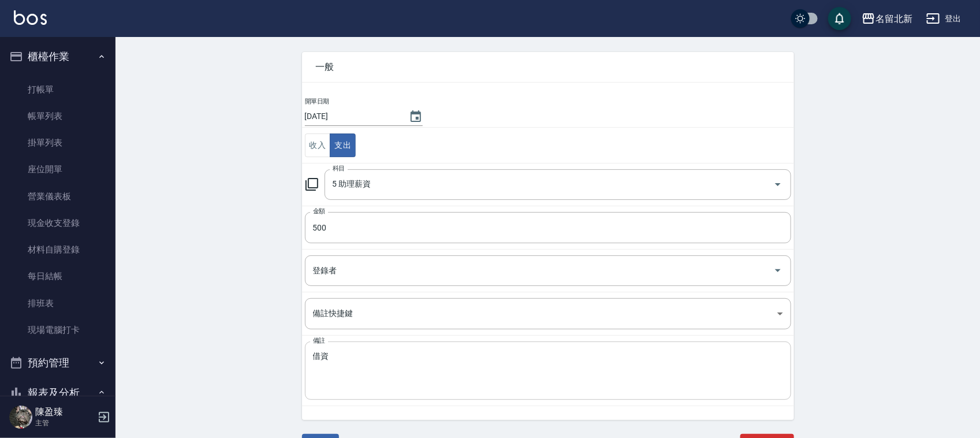
scroll to position [59, 0]
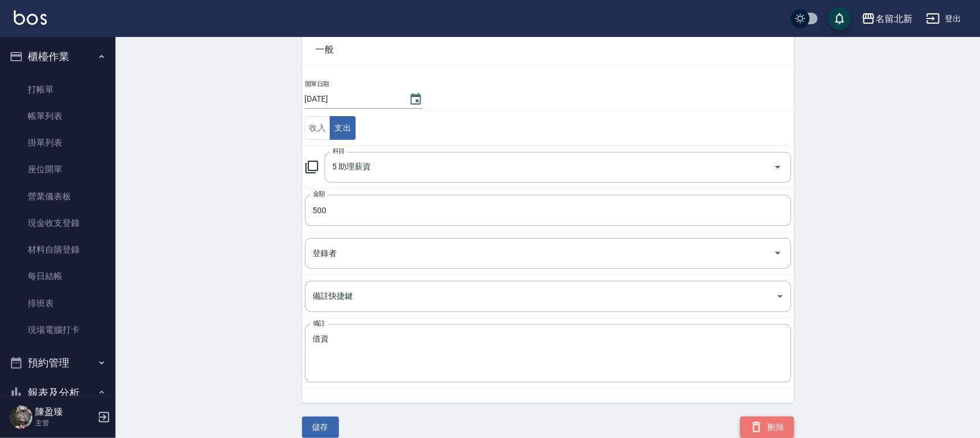
click at [783, 423] on button "刪除" at bounding box center [768, 426] width 54 height 21
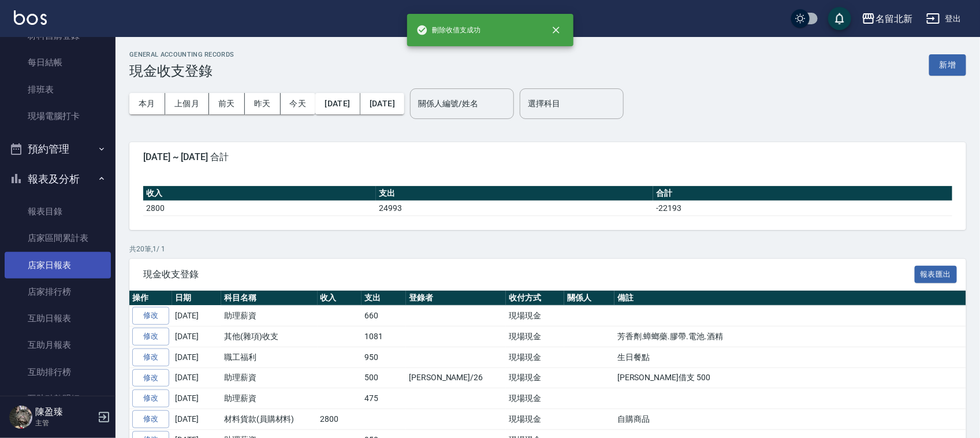
scroll to position [217, 0]
click at [71, 267] on link "店家日報表" at bounding box center [58, 262] width 106 height 27
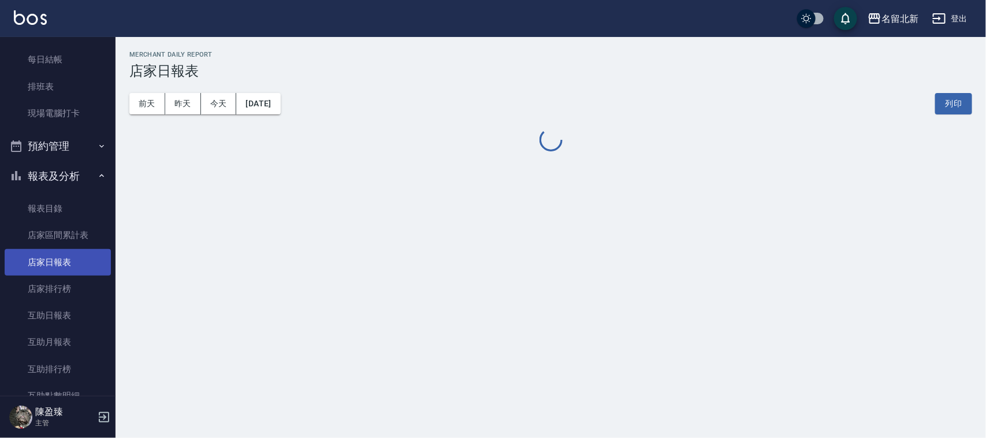
click at [71, 267] on link "店家日報表" at bounding box center [58, 262] width 106 height 27
click at [178, 113] on button "昨天" at bounding box center [183, 103] width 36 height 21
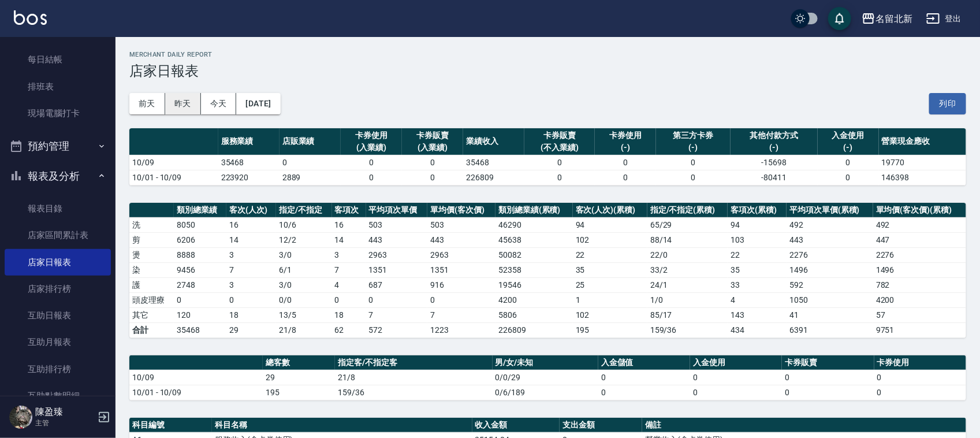
click at [180, 101] on button "昨天" at bounding box center [183, 103] width 36 height 21
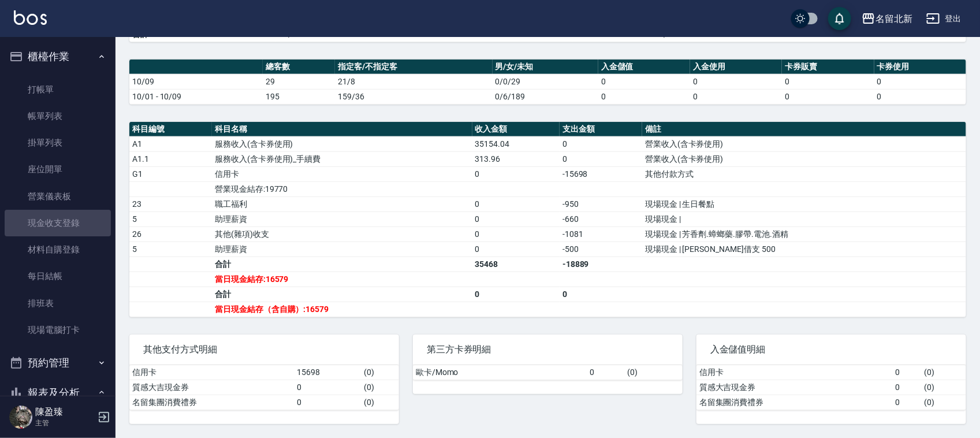
drag, startPoint x: 82, startPoint y: 226, endPoint x: 0, endPoint y: 17, distance: 224.6
click at [83, 226] on link "現金收支登錄" at bounding box center [58, 223] width 106 height 27
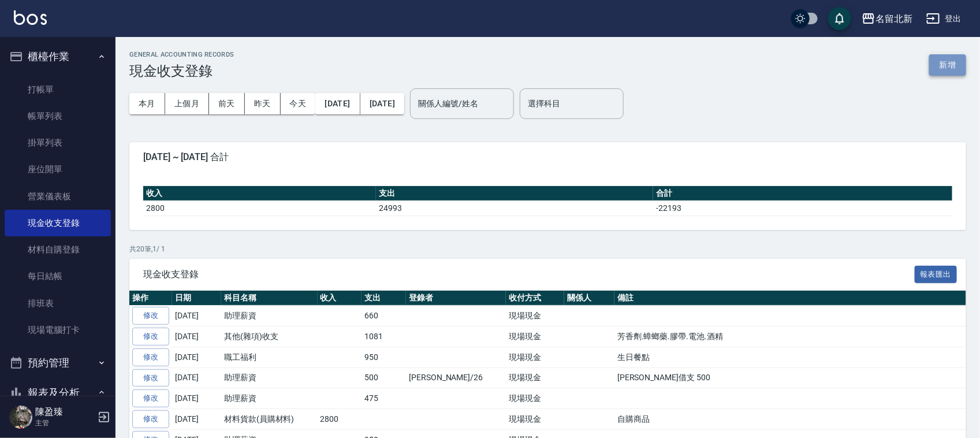
click at [943, 65] on button "新增" at bounding box center [947, 64] width 37 height 21
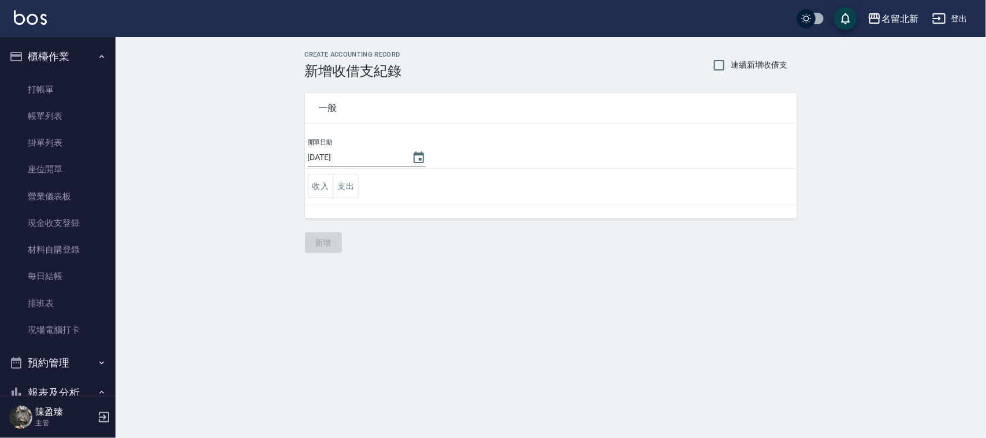
click at [943, 65] on div "CREATE ACCOUNTING RECORD 新增收借支紀錄 連續新增收借支 一般 開單日期 2025/10/10 收入 支出 新增" at bounding box center [551, 152] width 870 height 230
click at [422, 160] on icon "Choose date, selected date is 2025-10-10" at bounding box center [419, 158] width 14 height 14
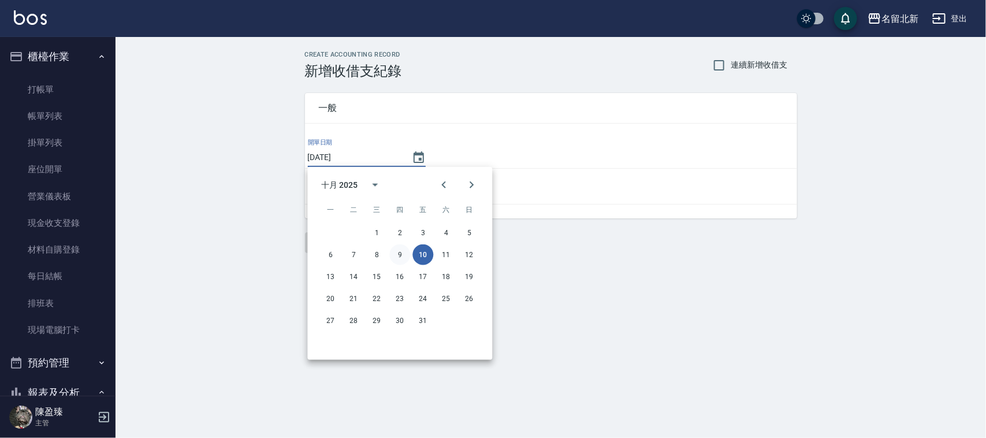
click at [405, 254] on button "9" at bounding box center [400, 254] width 21 height 21
type input "[DATE]"
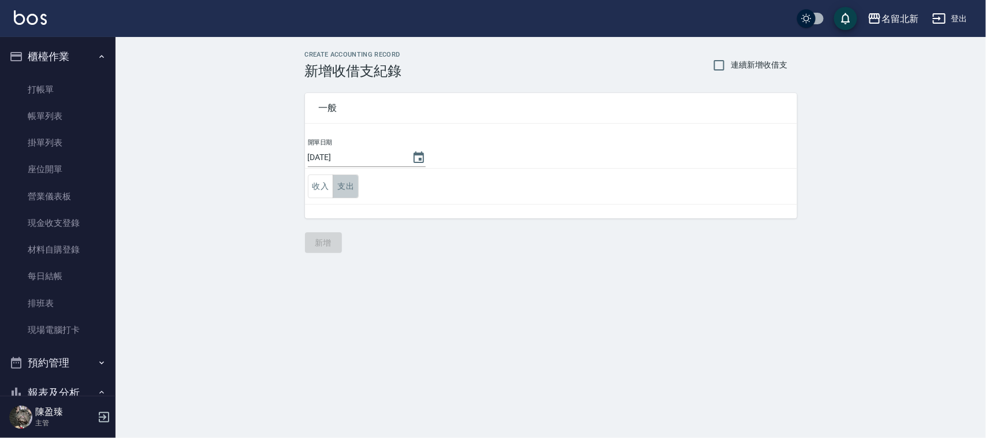
click at [349, 191] on button "支出" at bounding box center [346, 186] width 26 height 24
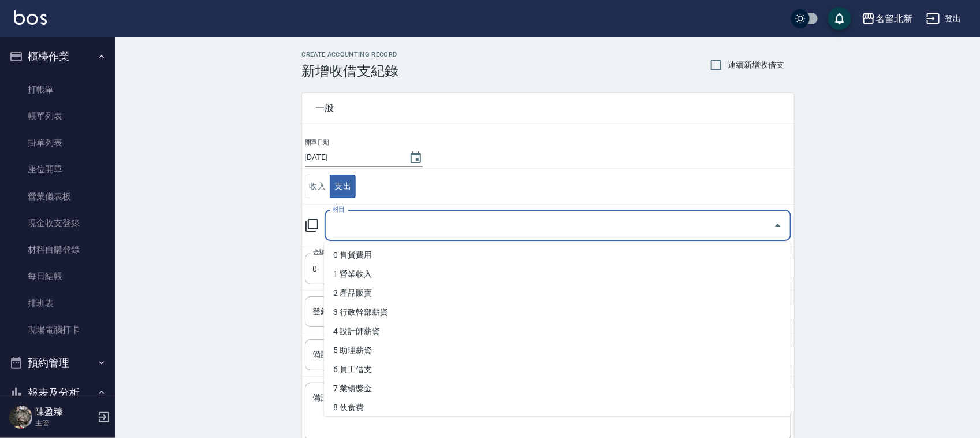
click at [385, 224] on input "科目" at bounding box center [549, 225] width 439 height 20
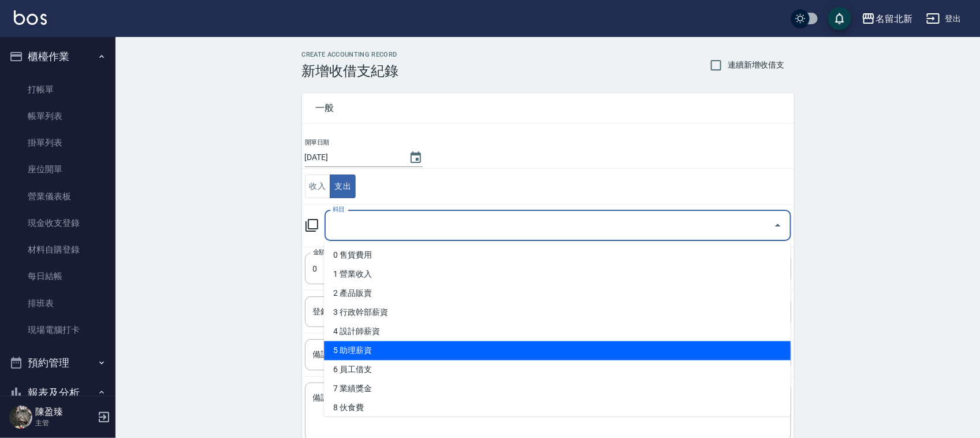
click at [373, 355] on li "5 助理薪資" at bounding box center [557, 350] width 467 height 19
type input "5 助理薪資"
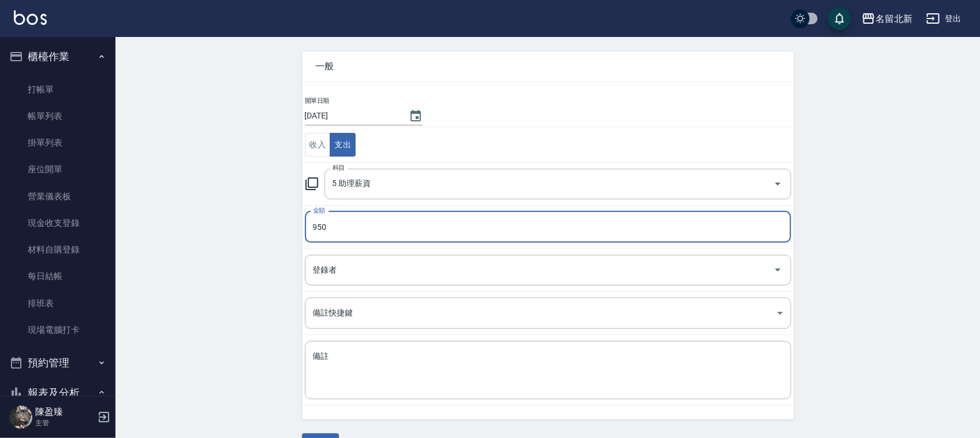
scroll to position [73, 0]
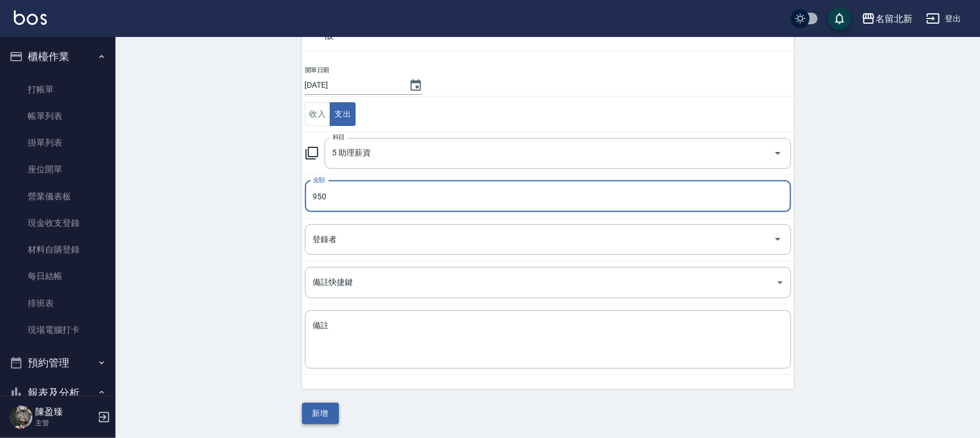
type input "950"
click at [315, 421] on button "新增" at bounding box center [320, 413] width 37 height 21
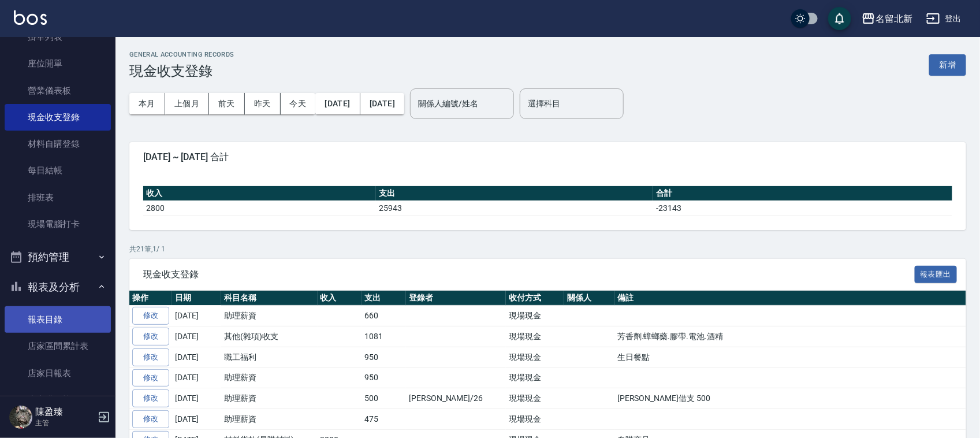
scroll to position [289, 0]
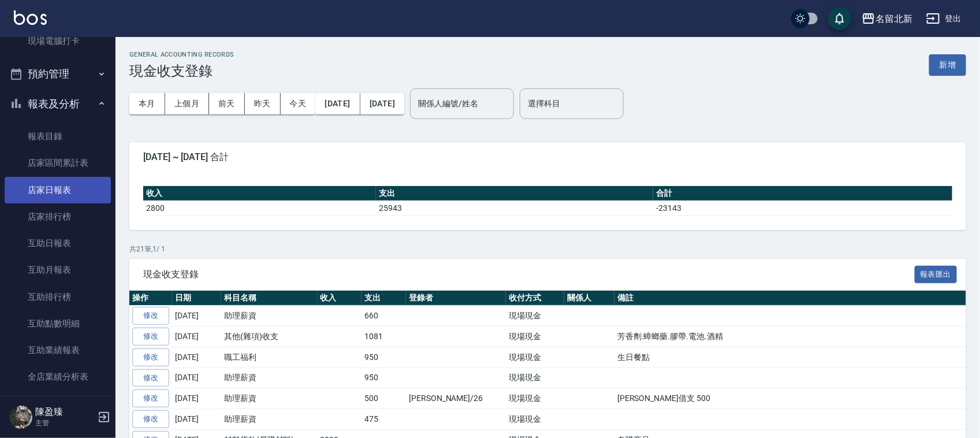
click at [74, 198] on link "店家日報表" at bounding box center [58, 190] width 106 height 27
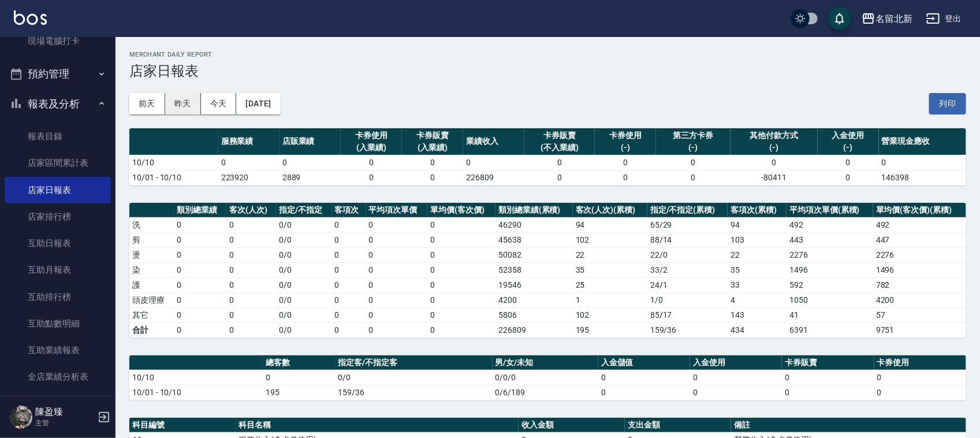
click at [189, 107] on button "昨天" at bounding box center [183, 103] width 36 height 21
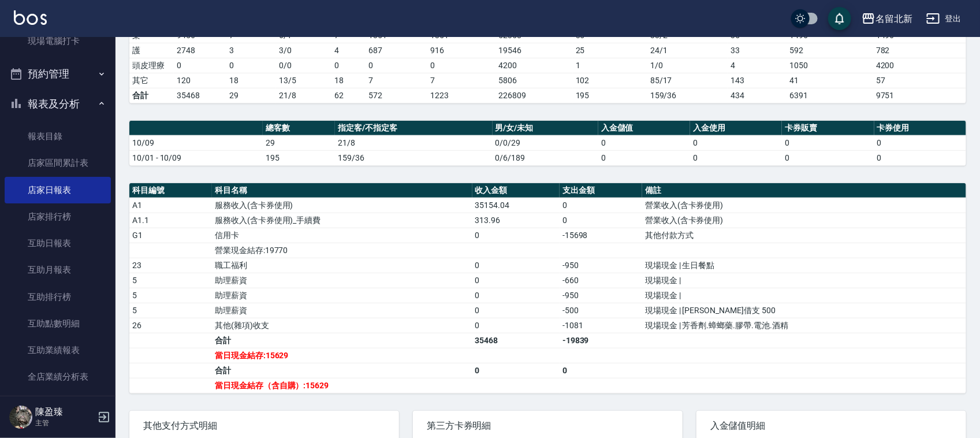
scroll to position [314, 0]
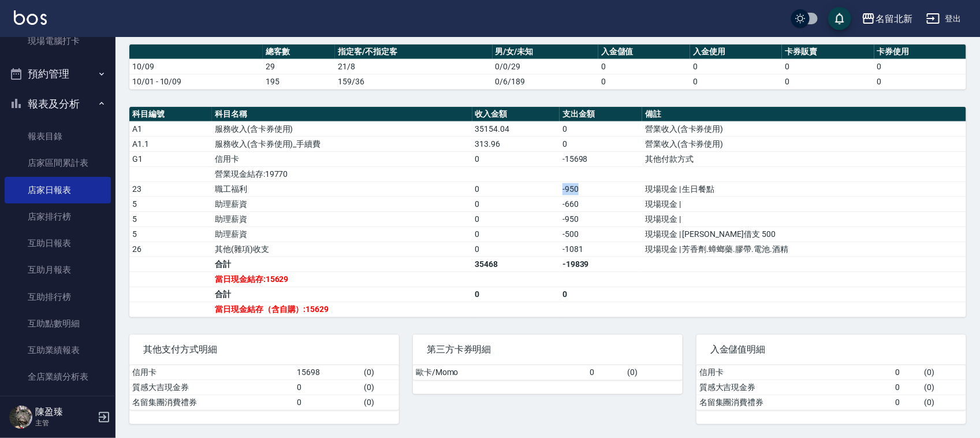
drag, startPoint x: 585, startPoint y: 187, endPoint x: 555, endPoint y: 183, distance: 29.7
click at [555, 183] on tr "23 職工福利 0 -950 現場現金 | 生日餐點" at bounding box center [547, 188] width 837 height 15
click at [585, 181] on td "-950" at bounding box center [601, 188] width 83 height 15
click at [679, 365] on div "其他支付方式明細 信用卡 15698 ( 0 ) 質感大吉現金券 0 ( 0 ) 名留集團消費禮券 0 ( 0 ) 第三方卡券明細 歐卡/Momo 0 ( 0…" at bounding box center [541, 372] width 851 height 103
click at [653, 292] on td "a dense table" at bounding box center [804, 294] width 324 height 15
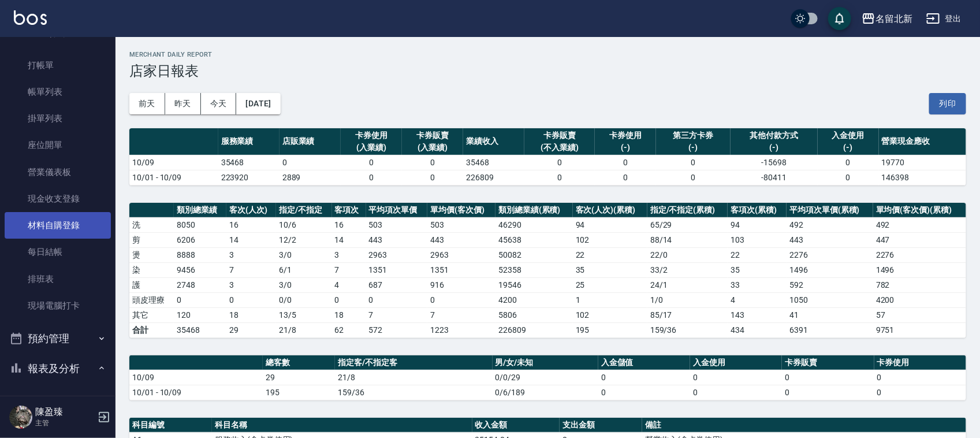
scroll to position [0, 0]
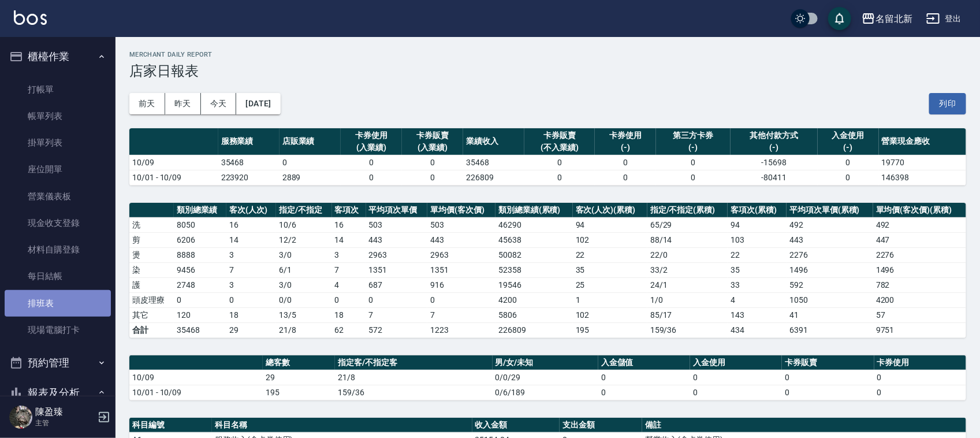
click at [61, 302] on link "排班表" at bounding box center [58, 303] width 106 height 27
drag, startPoint x: 61, startPoint y: 302, endPoint x: 91, endPoint y: 302, distance: 30.0
click at [61, 302] on link "排班表" at bounding box center [58, 303] width 106 height 27
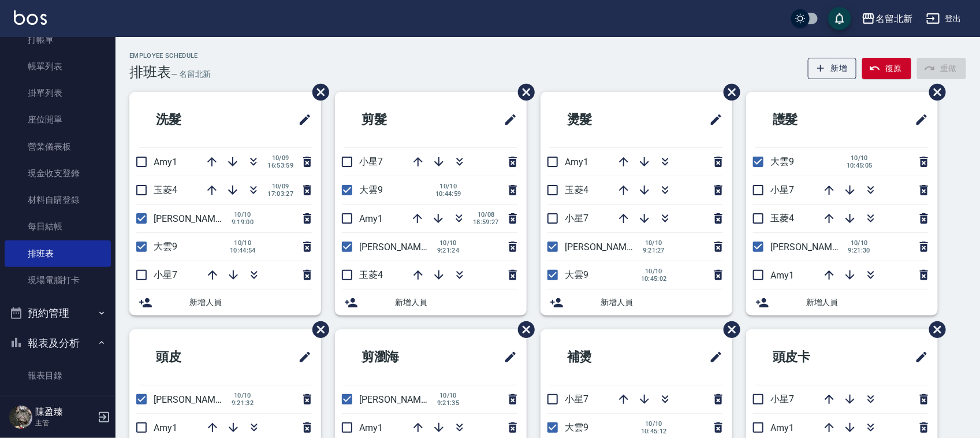
scroll to position [72, 0]
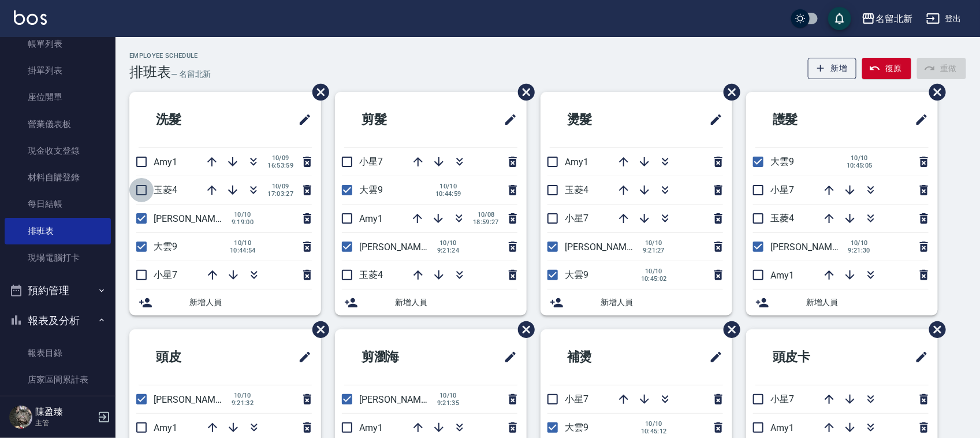
click at [146, 189] on input "checkbox" at bounding box center [141, 190] width 24 height 24
checkbox input "true"
click at [348, 274] on input "checkbox" at bounding box center [347, 275] width 24 height 24
checkbox input "true"
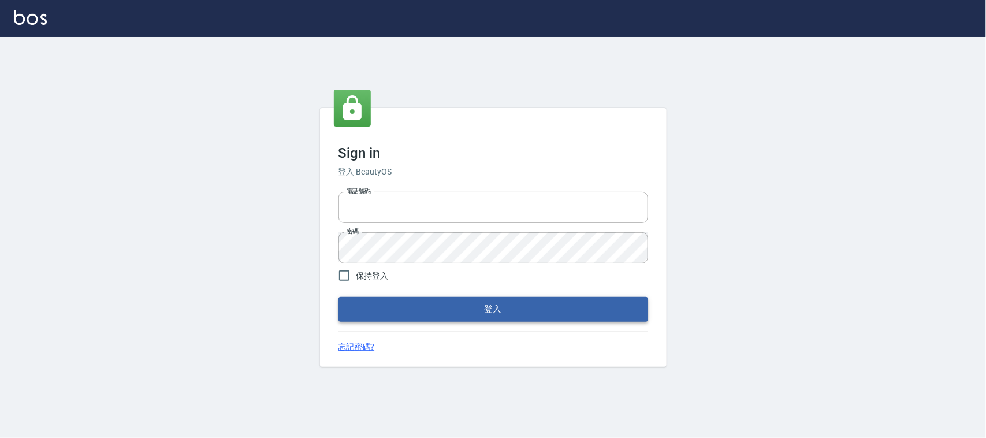
type input "0925193258"
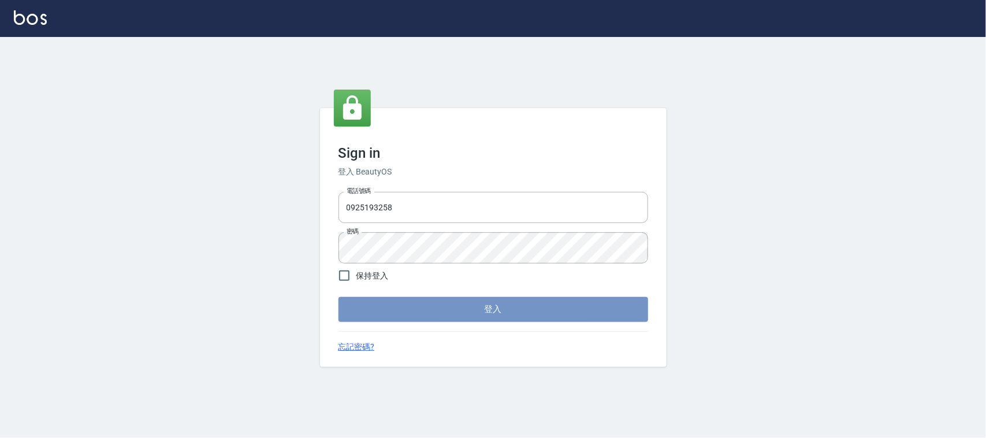
click at [405, 307] on button "登入" at bounding box center [493, 309] width 310 height 24
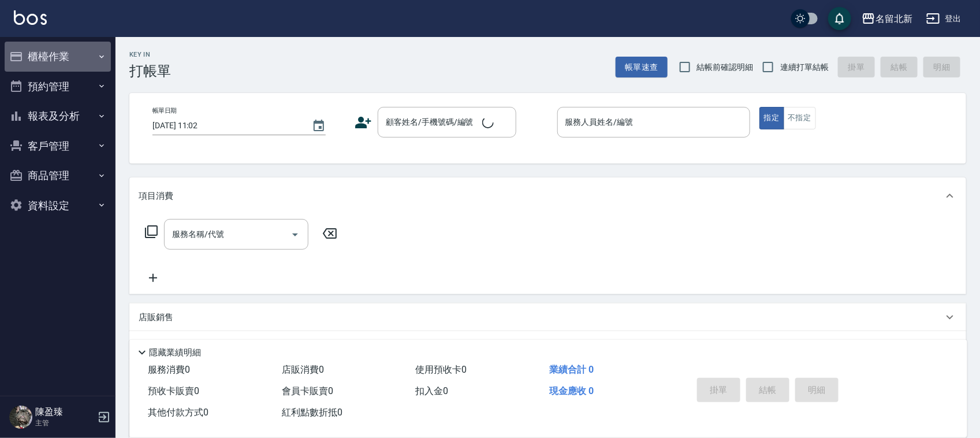
click at [70, 54] on button "櫃檯作業" at bounding box center [58, 57] width 106 height 30
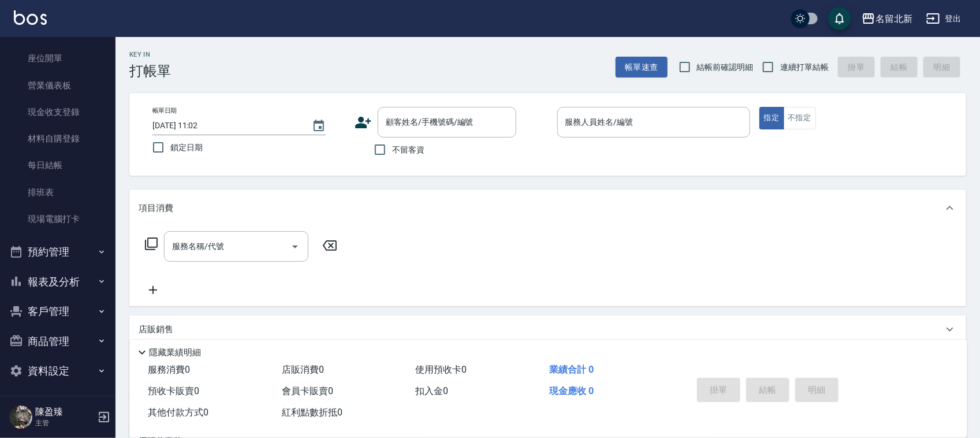
scroll to position [114, 0]
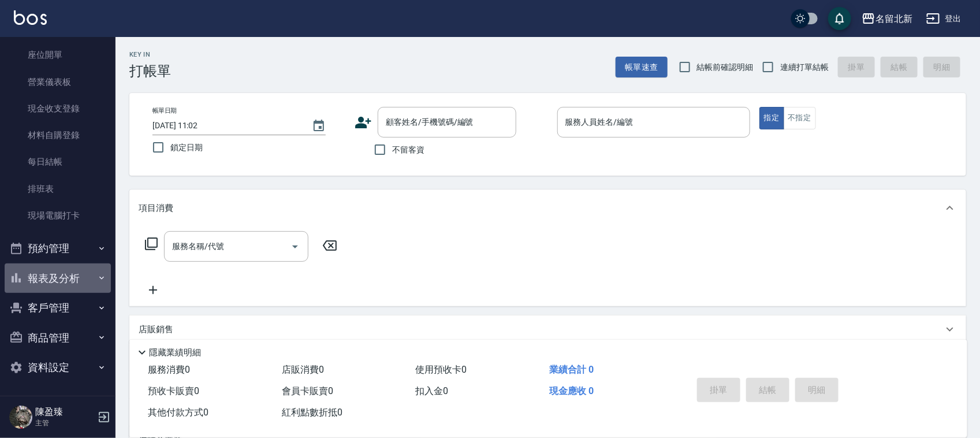
click at [65, 281] on button "報表及分析" at bounding box center [58, 278] width 106 height 30
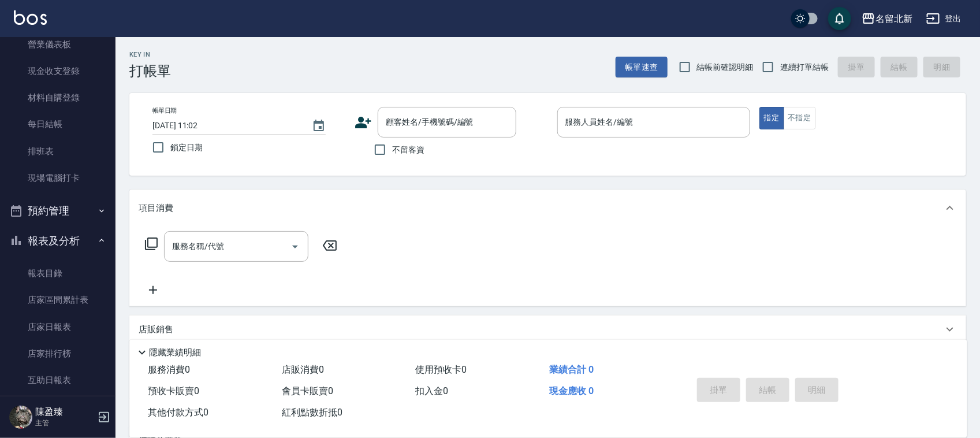
scroll to position [187, 0]
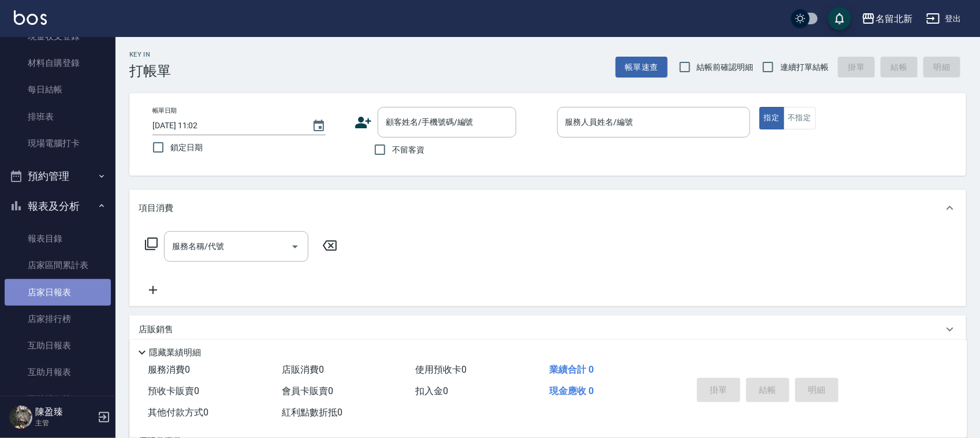
click at [66, 286] on link "店家日報表" at bounding box center [58, 292] width 106 height 27
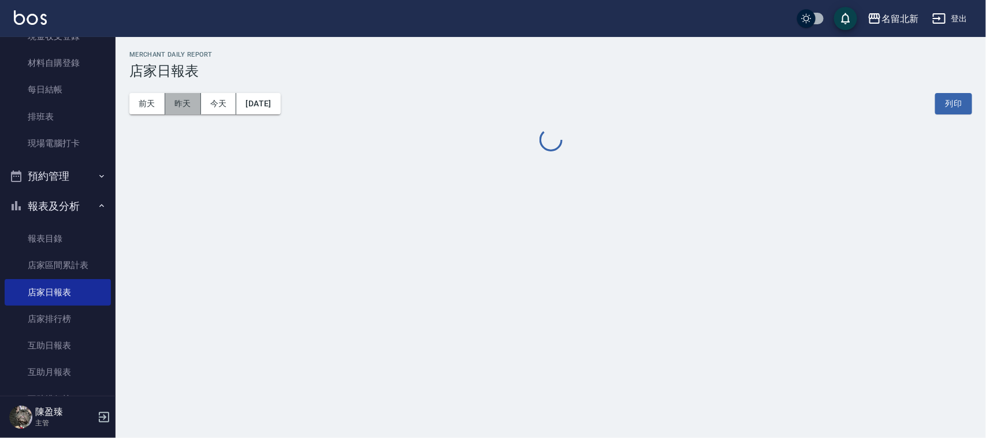
click at [184, 104] on button "昨天" at bounding box center [183, 103] width 36 height 21
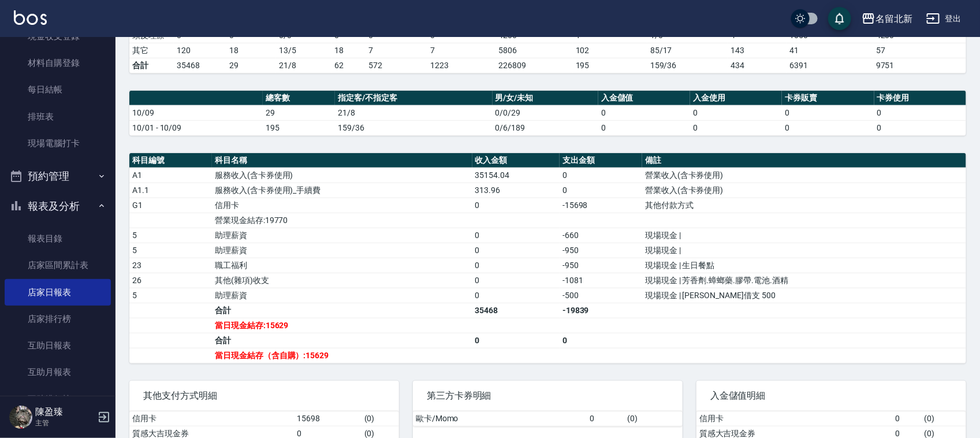
scroll to position [314, 0]
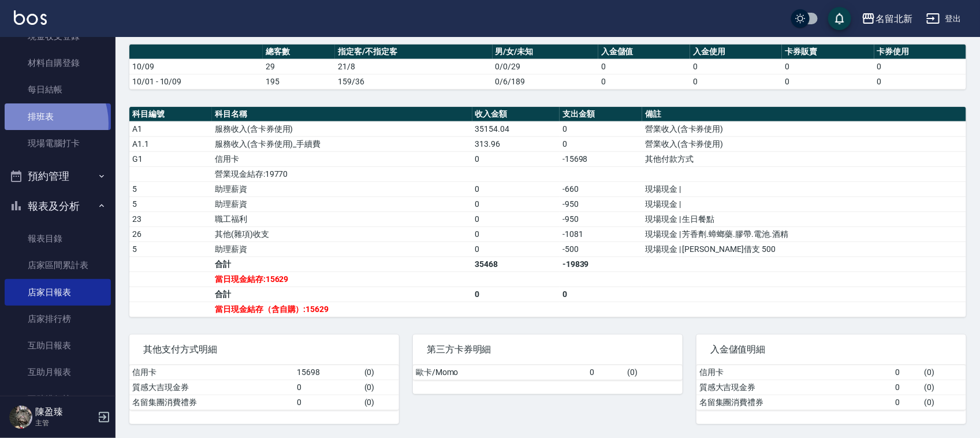
click at [38, 123] on link "排班表" at bounding box center [58, 116] width 106 height 27
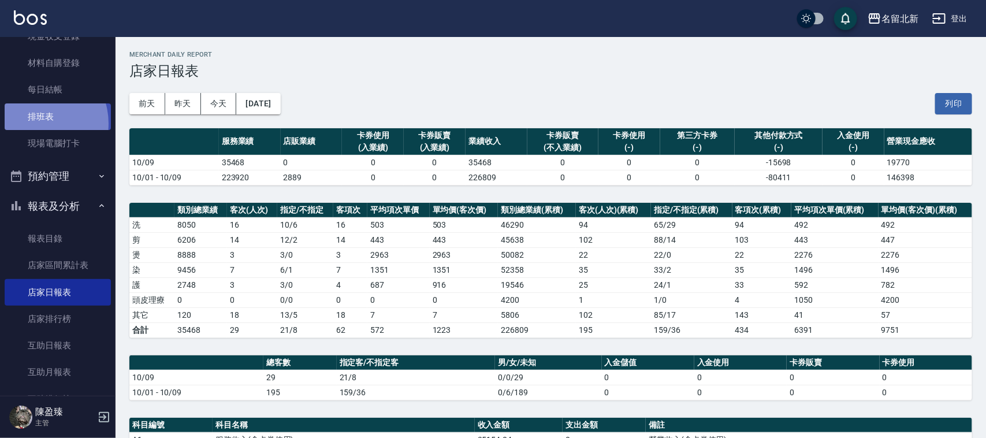
click at [39, 122] on link "排班表" at bounding box center [58, 116] width 106 height 27
